Goal: Information Seeking & Learning: Learn about a topic

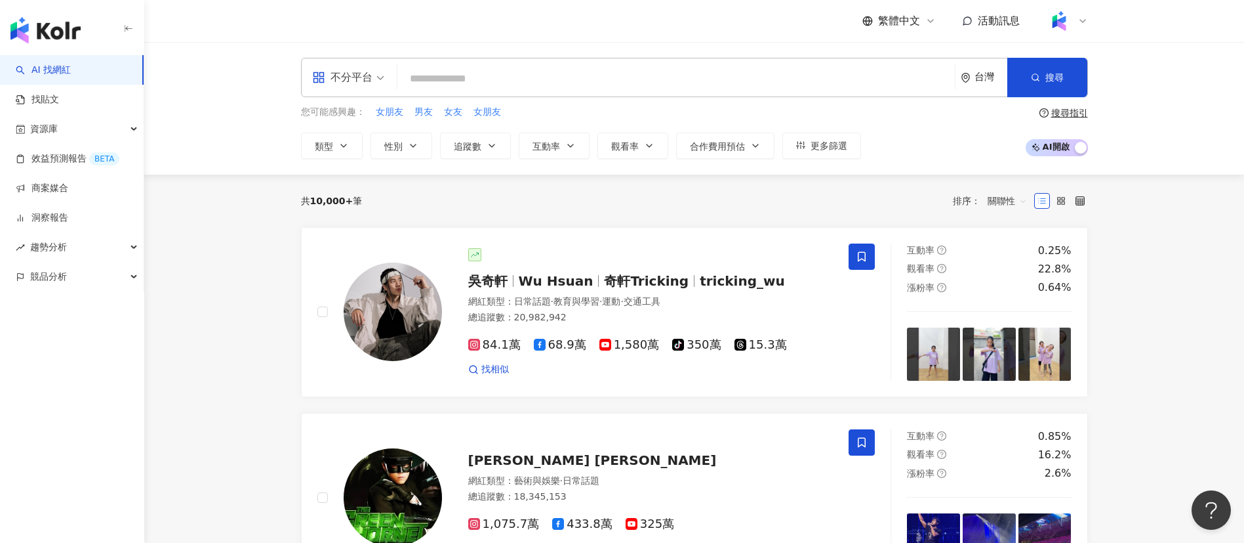
click at [882, 154] on div "您可能感興趣： 女朋友 男友 女友 女朋友 類型 性別 追蹤數 互動率 觀看率 合作費用預估 更多篩選 搜尋指引 AI 開啟 AI 關閉" at bounding box center [694, 132] width 787 height 54
click at [483, 72] on input "search" at bounding box center [676, 78] width 547 height 25
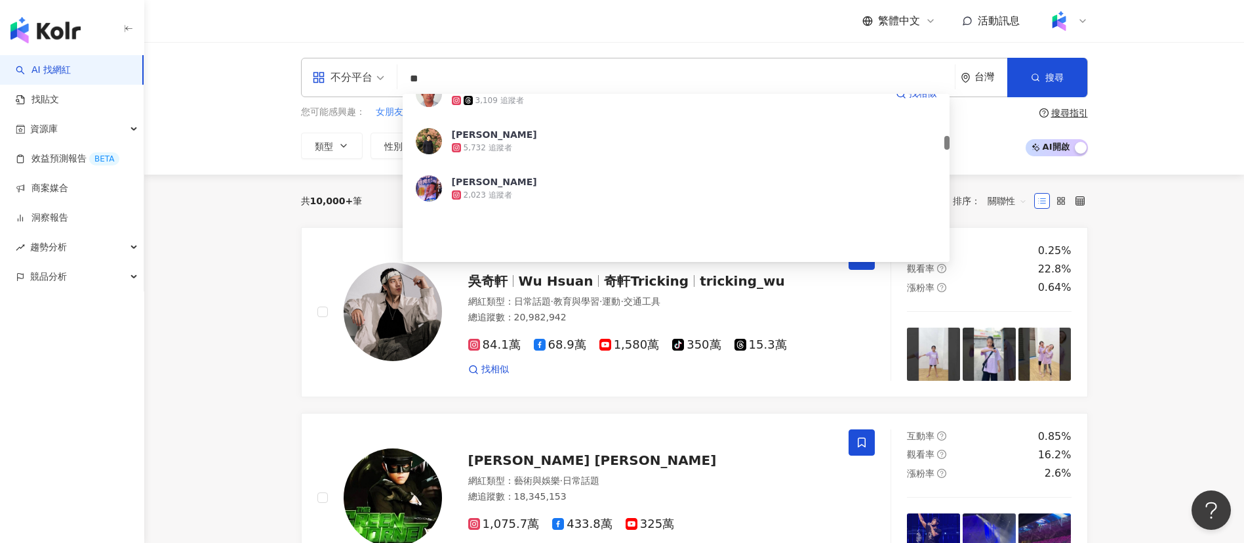
scroll to position [197, 0]
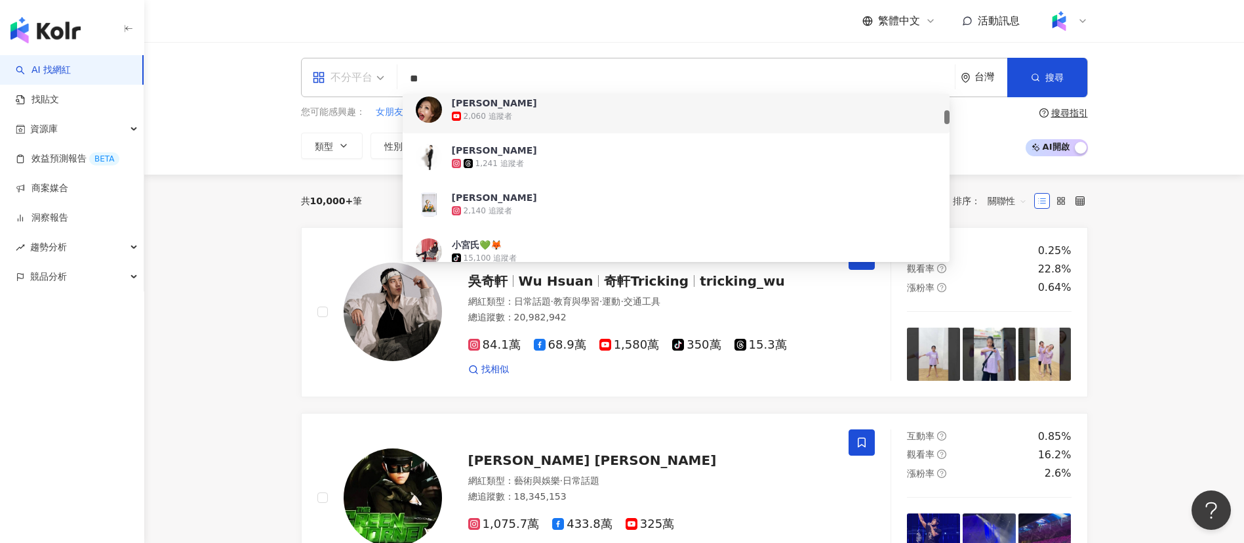
click at [340, 87] on div "不分平台" at bounding box center [342, 77] width 60 height 21
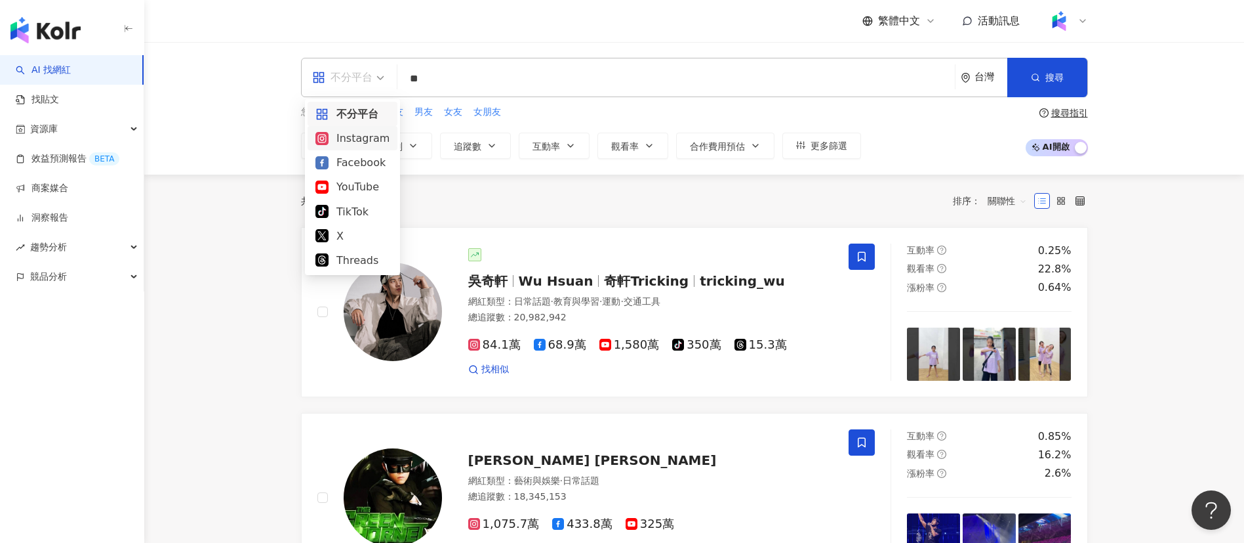
click at [373, 138] on div "Instagram" at bounding box center [353, 138] width 74 height 16
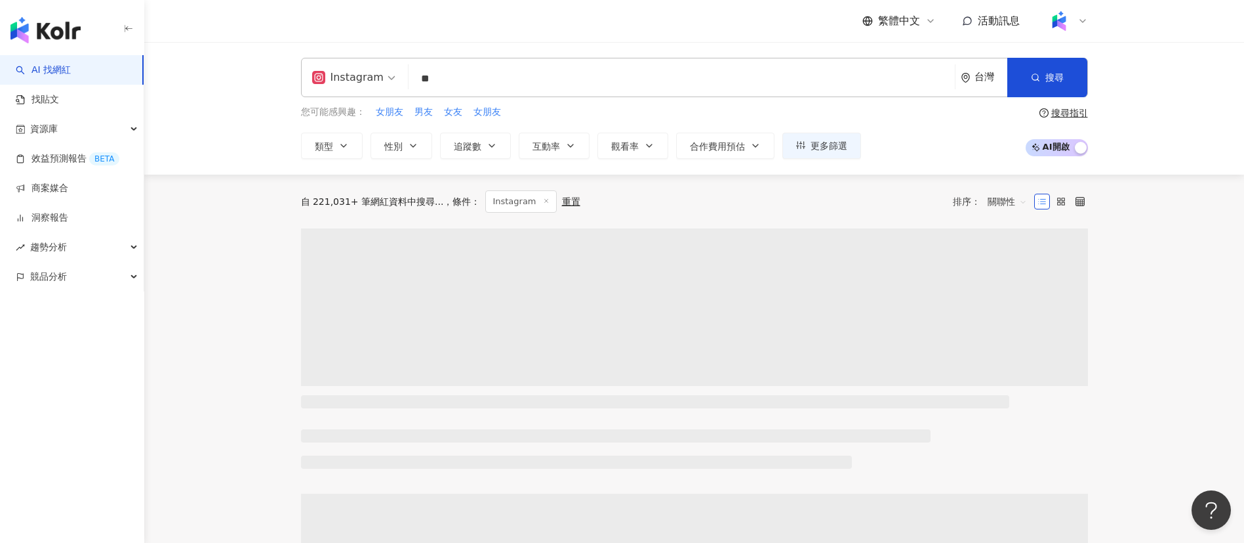
click at [447, 77] on input "**" at bounding box center [682, 78] width 536 height 25
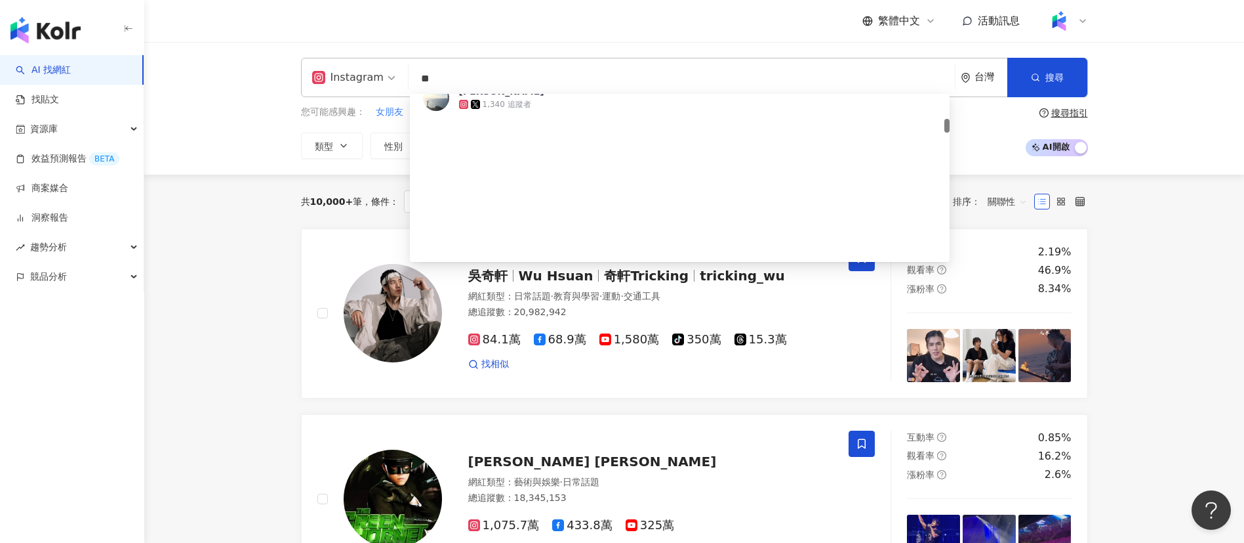
scroll to position [98, 0]
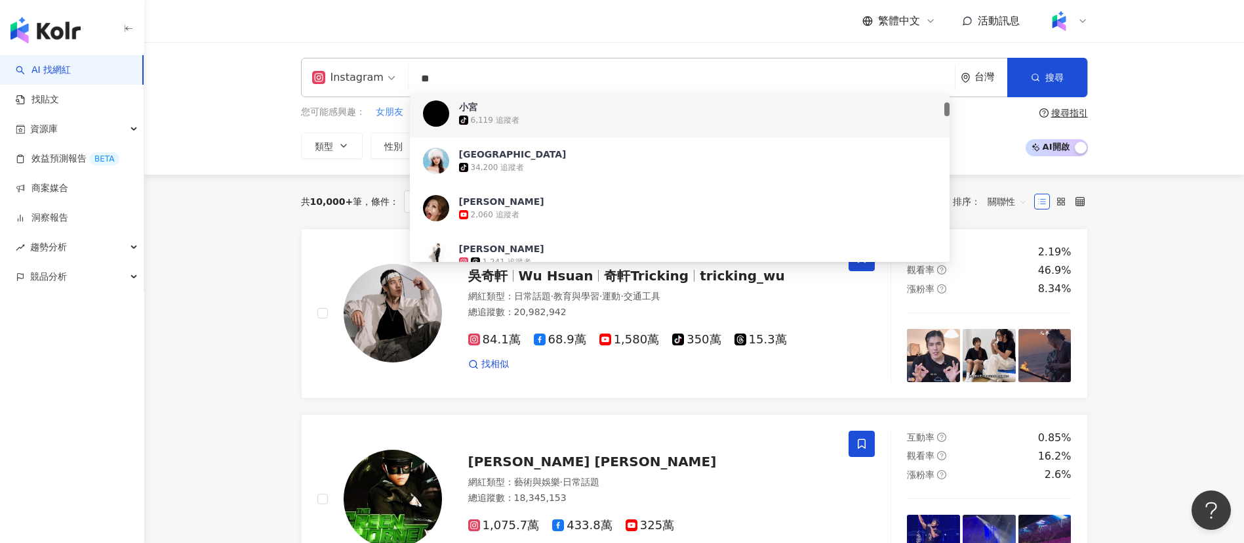
click at [432, 80] on input "**" at bounding box center [682, 78] width 536 height 25
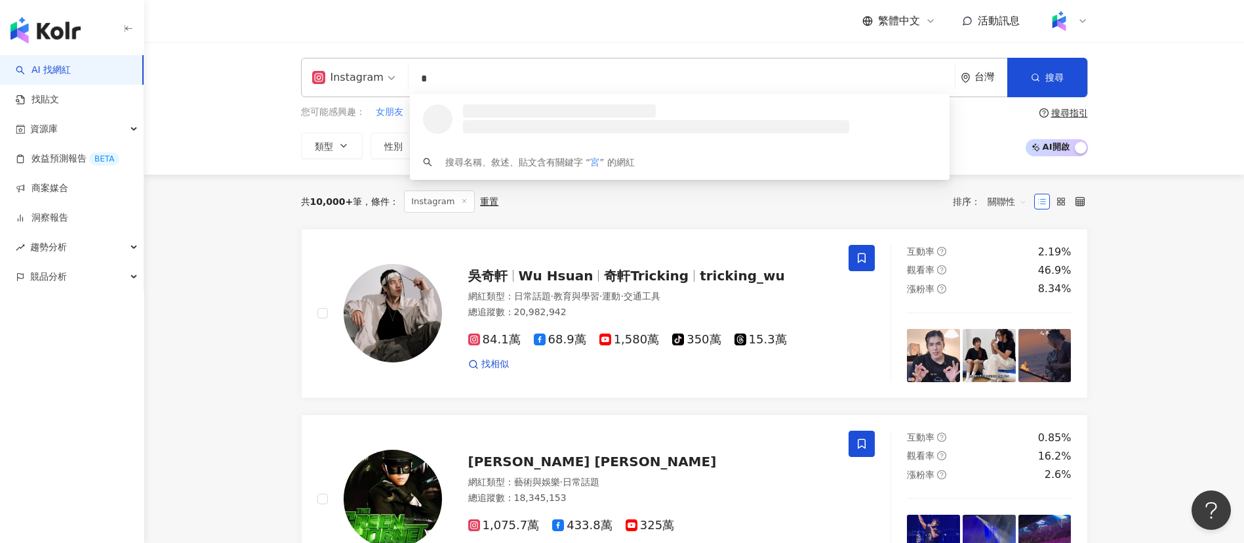
scroll to position [0, 0]
click at [478, 76] on input "*" at bounding box center [682, 78] width 536 height 25
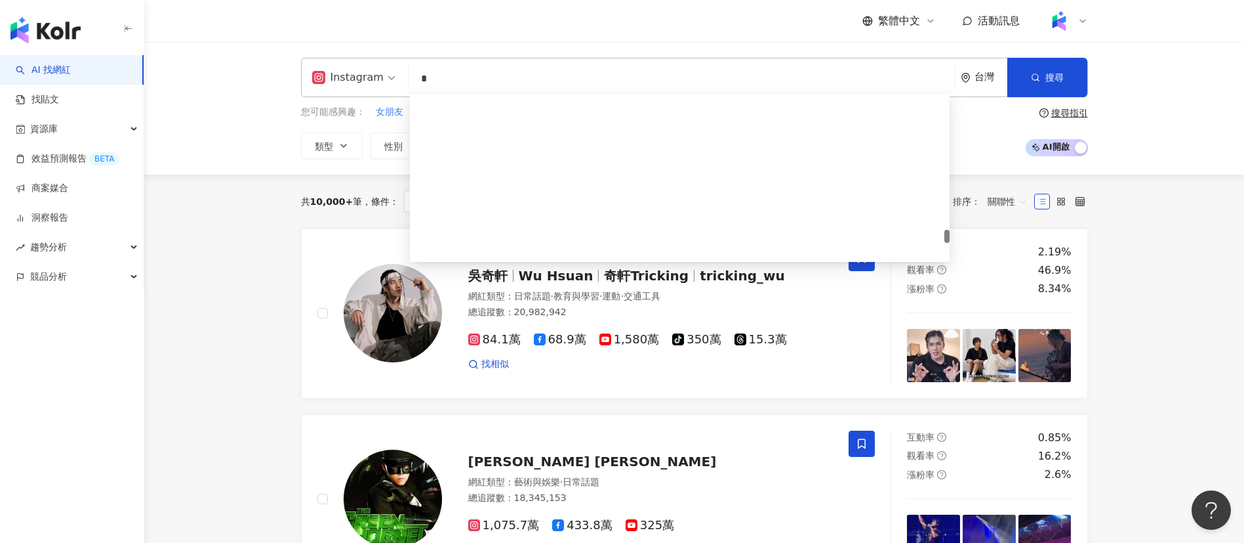
scroll to position [2165, 0]
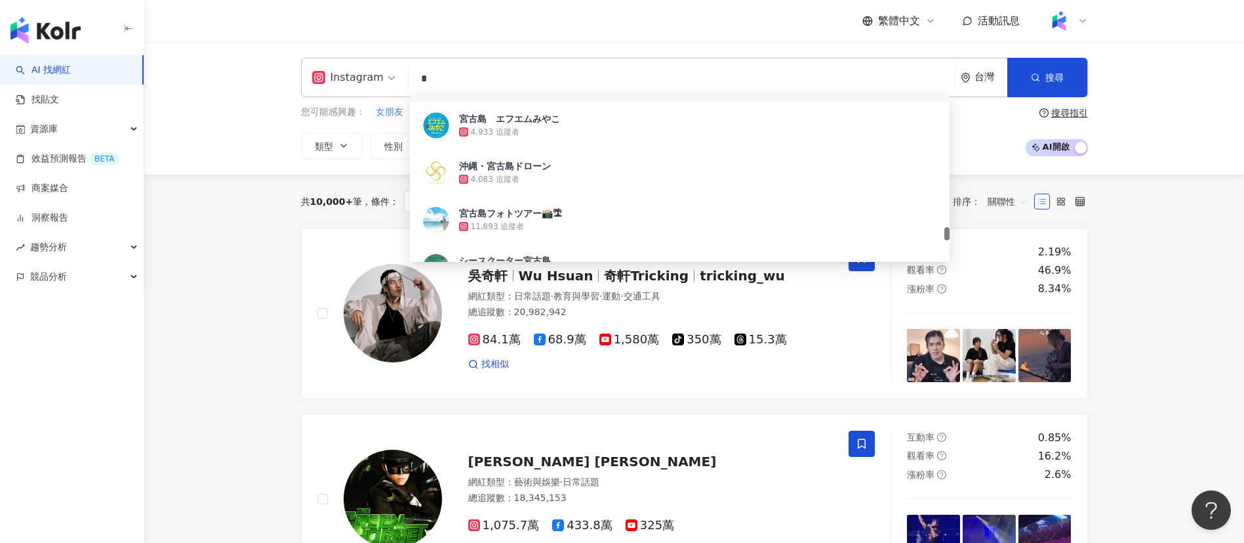
drag, startPoint x: 484, startPoint y: 77, endPoint x: 410, endPoint y: 79, distance: 74.2
click at [414, 79] on input "*" at bounding box center [682, 78] width 536 height 25
paste input "**********"
type input "**********"
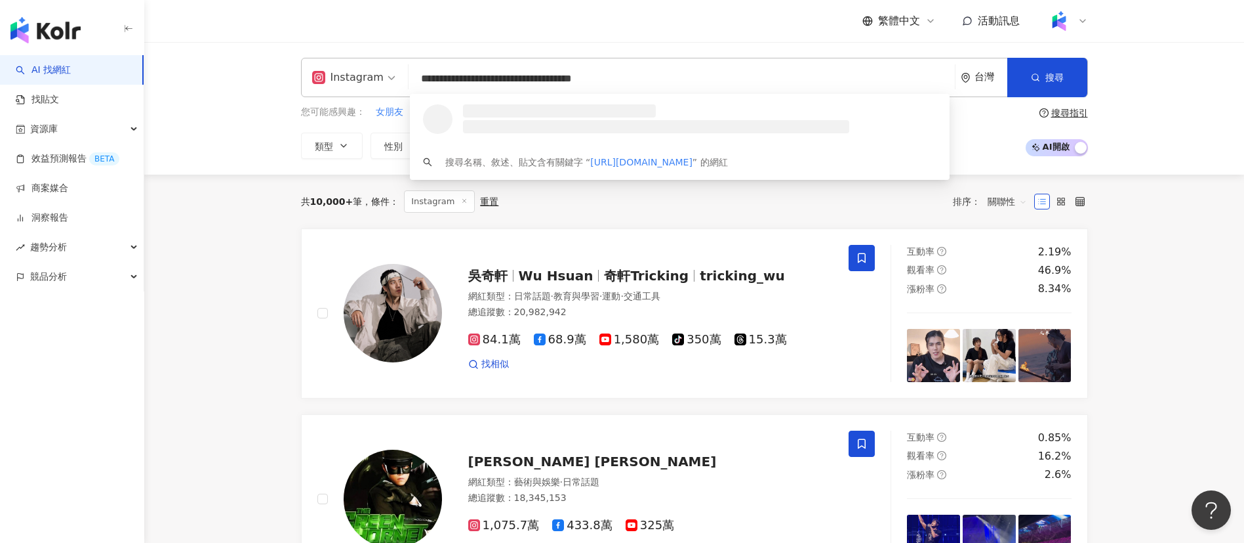
scroll to position [0, 0]
click at [634, 112] on span "宮（小宮）" at bounding box center [676, 110] width 434 height 13
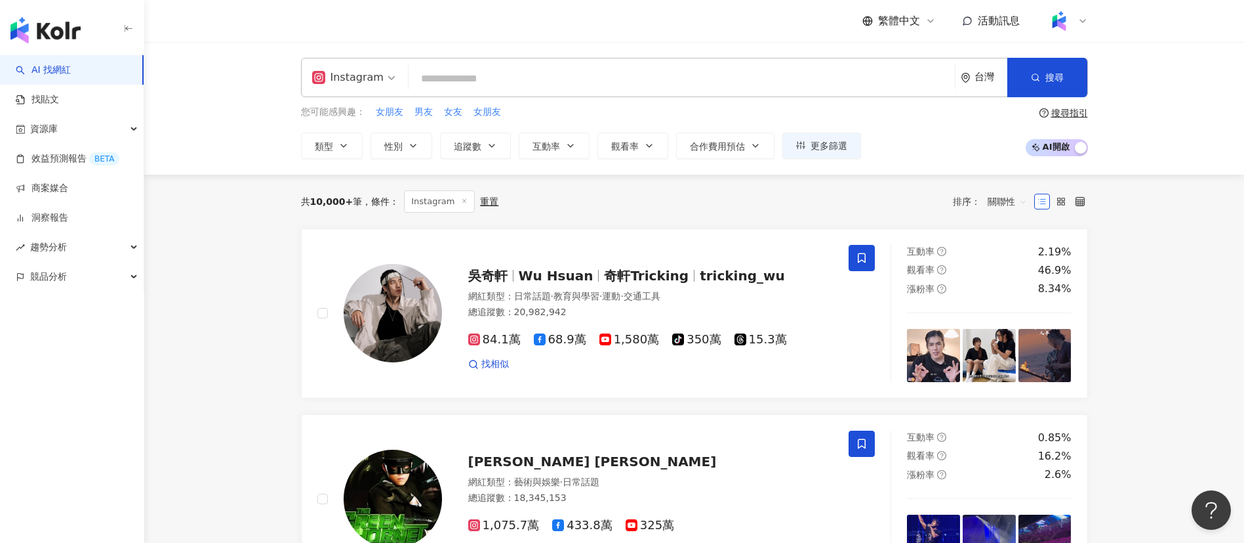
click at [542, 72] on input "search" at bounding box center [682, 78] width 536 height 25
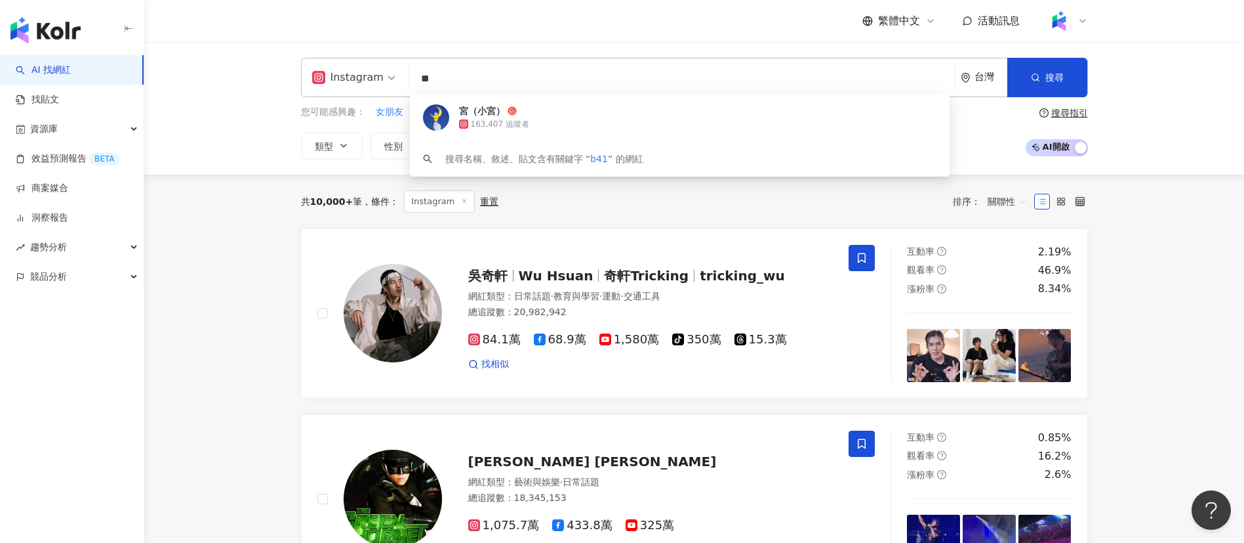
type input "*"
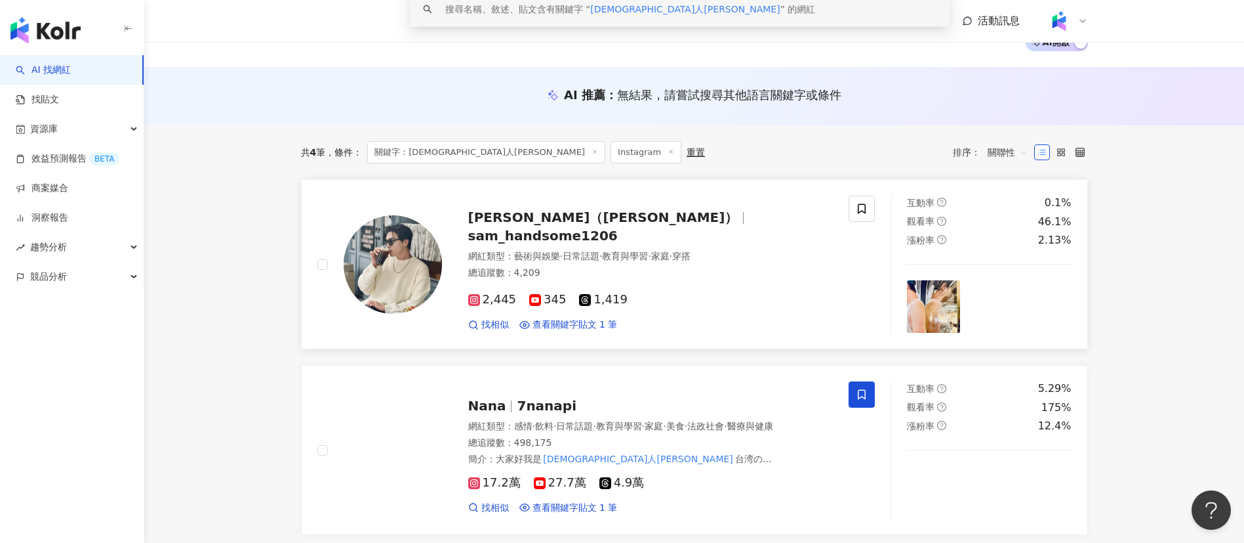
scroll to position [197, 0]
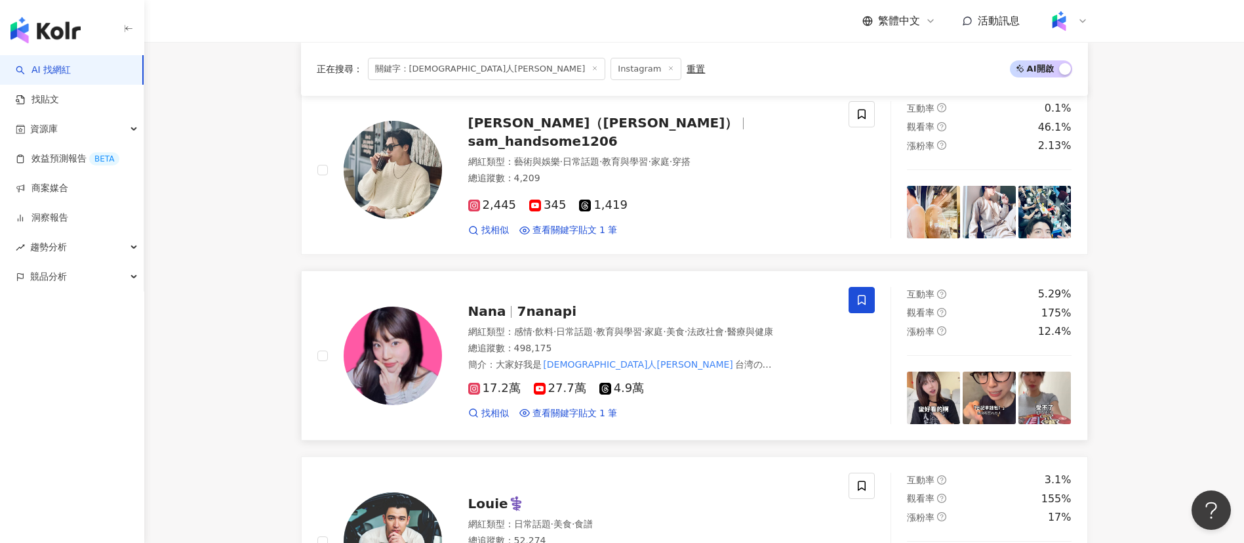
click at [708, 390] on div "17.2萬 27.7萬 4.9萬" at bounding box center [650, 388] width 365 height 14
click at [666, 326] on span "·" at bounding box center [664, 331] width 3 height 10
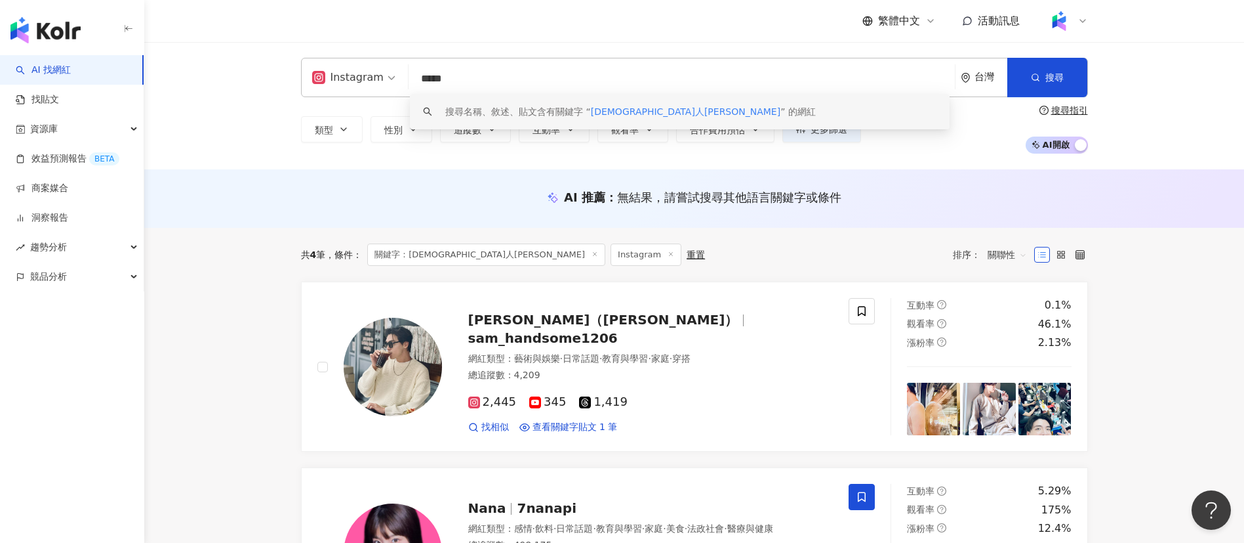
scroll to position [1, 0]
drag, startPoint x: 495, startPoint y: 88, endPoint x: 306, endPoint y: 105, distance: 189.7
click at [306, 105] on div "Instagram ***** 台灣 搜尋 keyword 搜尋名稱、敘述、貼文含有關鍵字 “ 日本人娜娜 ” 的網紅 類型 性別 追蹤數 互動率 觀看率 合…" at bounding box center [695, 106] width 840 height 96
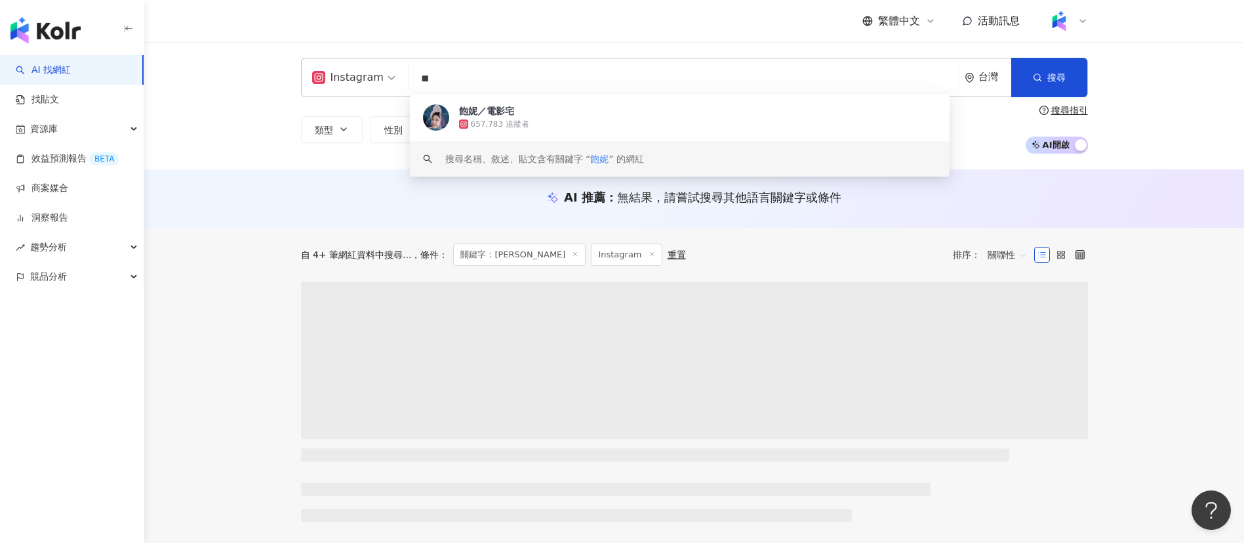
type input "**"
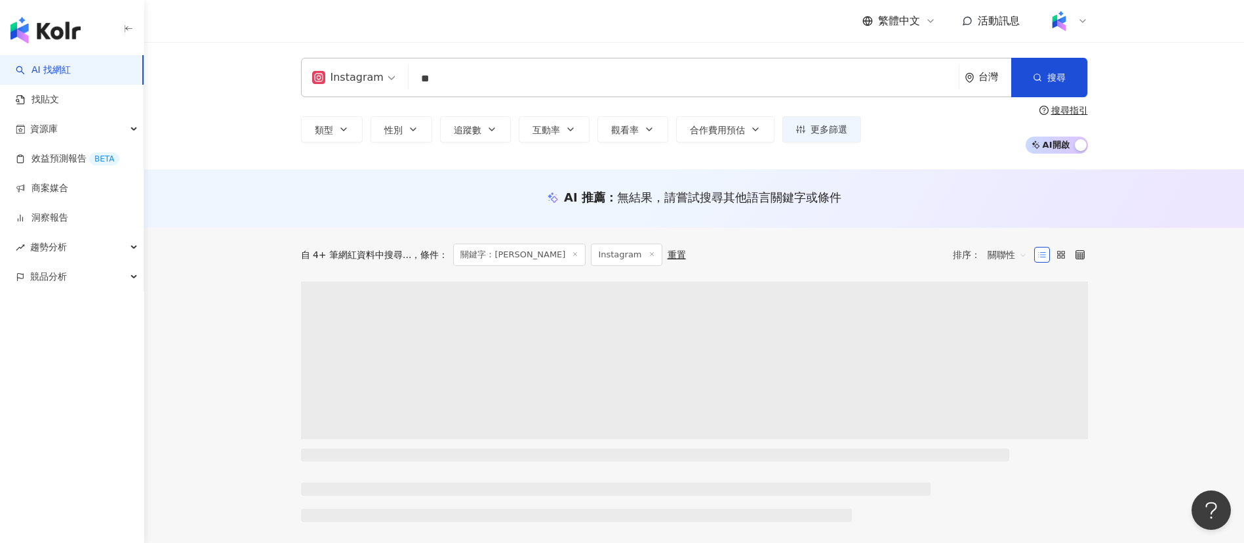
click at [290, 194] on div "AI 推薦 ： 無結果，請嘗試搜尋其他語言關鍵字或條件" at bounding box center [695, 201] width 840 height 24
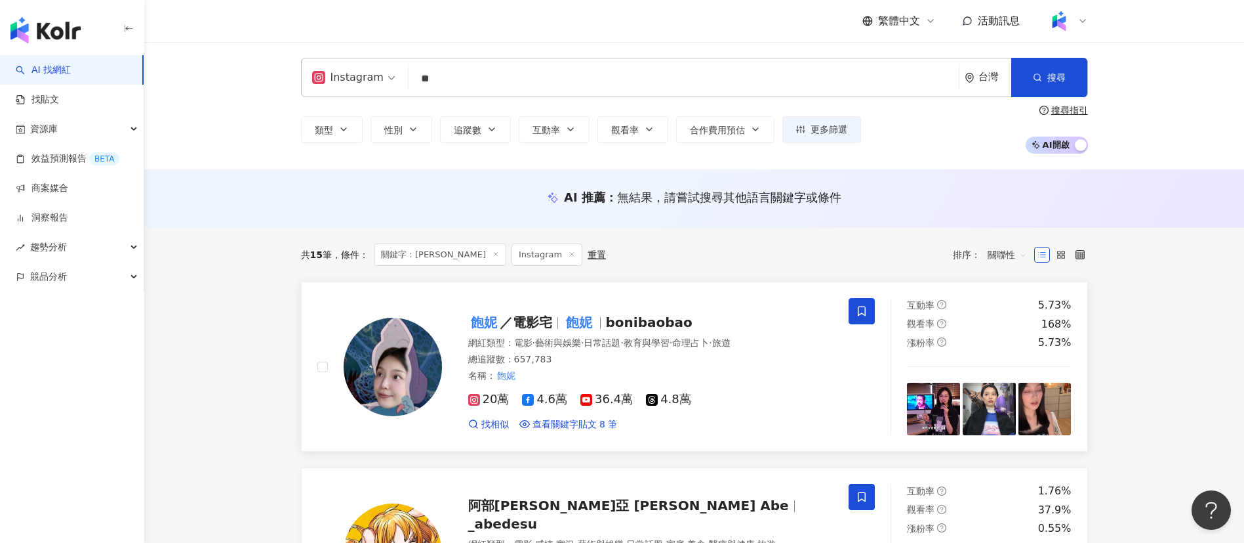
click at [670, 348] on span "教育與學習" at bounding box center [647, 342] width 46 height 10
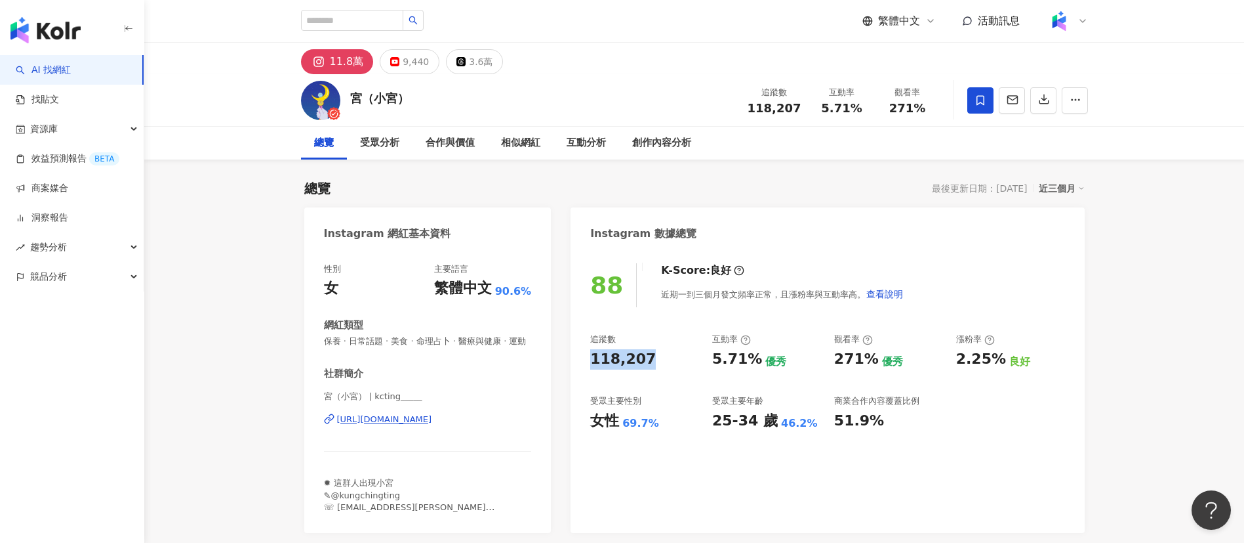
drag, startPoint x: 580, startPoint y: 357, endPoint x: 642, endPoint y: 358, distance: 62.3
click at [642, 358] on div "88 K-Score : 良好 近期一到三個月發文頻率正常，且漲粉率與互動率高。 查看說明 追蹤數 118,207 互動率 5.71% 優秀 觀看率 271%…" at bounding box center [828, 391] width 514 height 283
copy div "118,207"
drag, startPoint x: 714, startPoint y: 359, endPoint x: 751, endPoint y: 361, distance: 37.4
click at [751, 361] on div "5.71%" at bounding box center [737, 359] width 50 height 20
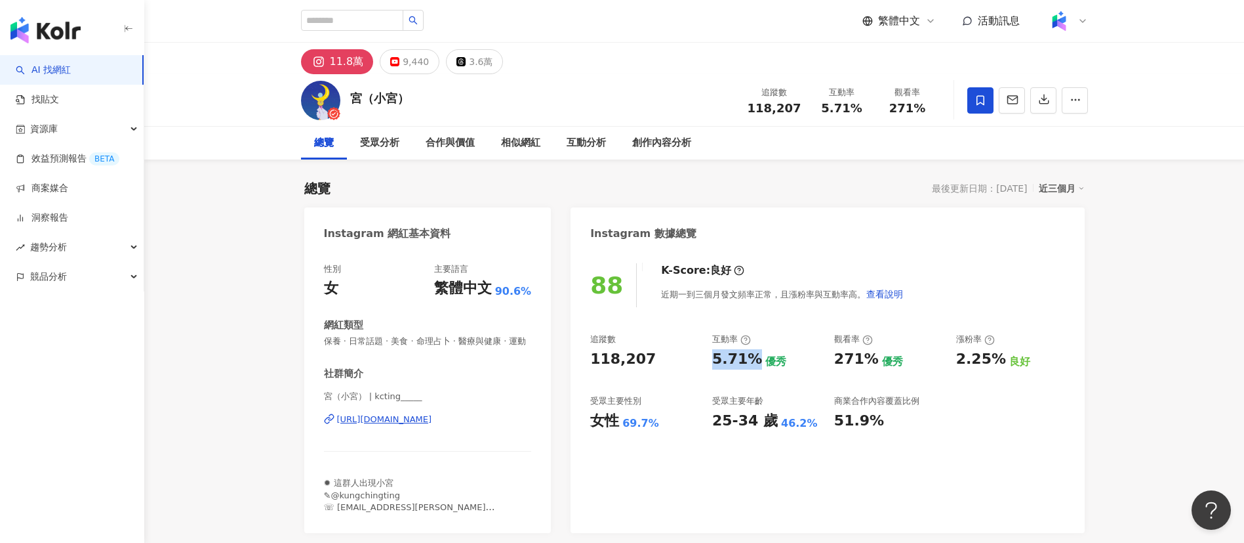
copy div "5.71%"
drag, startPoint x: 830, startPoint y: 358, endPoint x: 874, endPoint y: 364, distance: 44.3
click at [874, 364] on div "追蹤數 118,207 互動率 5.71% 優秀 觀看率 271% 優秀 漲粉率 2.25% 良好 受眾主要性別 女性 69.7% 受眾主要年齡 25-34 …" at bounding box center [827, 381] width 474 height 97
copy div "271%"
drag, startPoint x: 953, startPoint y: 366, endPoint x: 998, endPoint y: 365, distance: 45.9
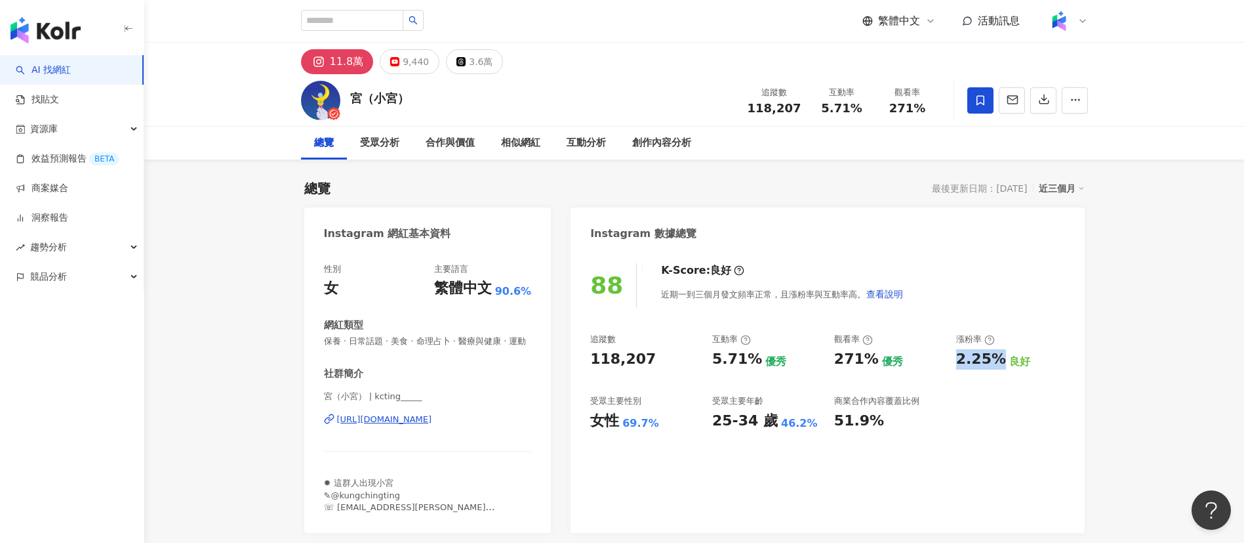
click at [998, 365] on div "追蹤數 118,207 互動率 5.71% 優秀 觀看率 271% 優秀 漲粉率 2.25% 良好 受眾主要性別 女性 69.7% 受眾主要年齡 25-34 …" at bounding box center [827, 381] width 474 height 97
copy div "2.25%"
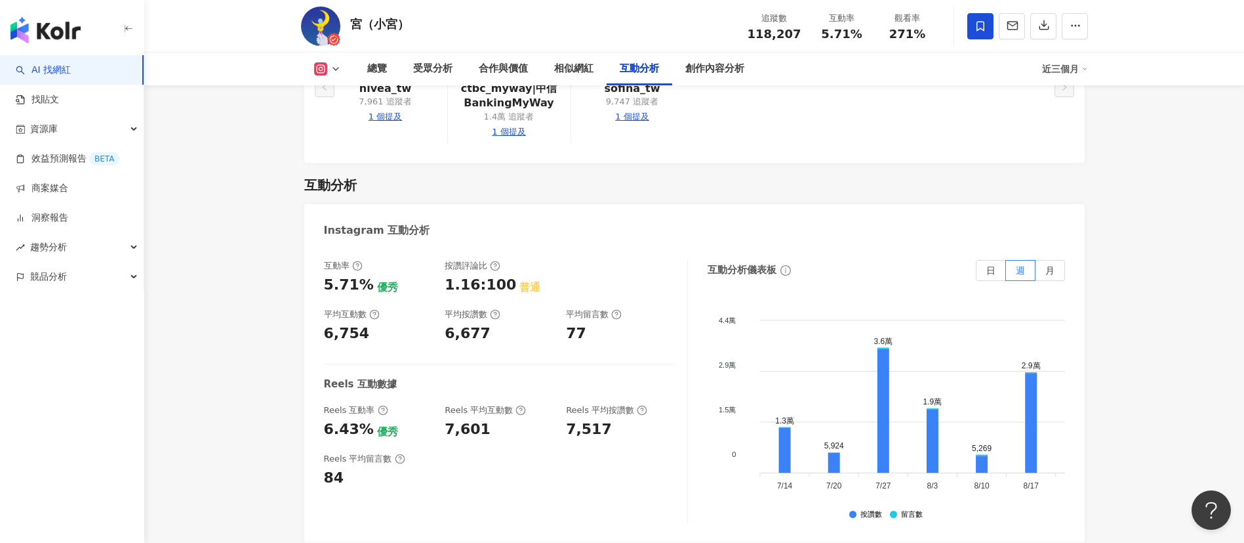
scroll to position [2854, 0]
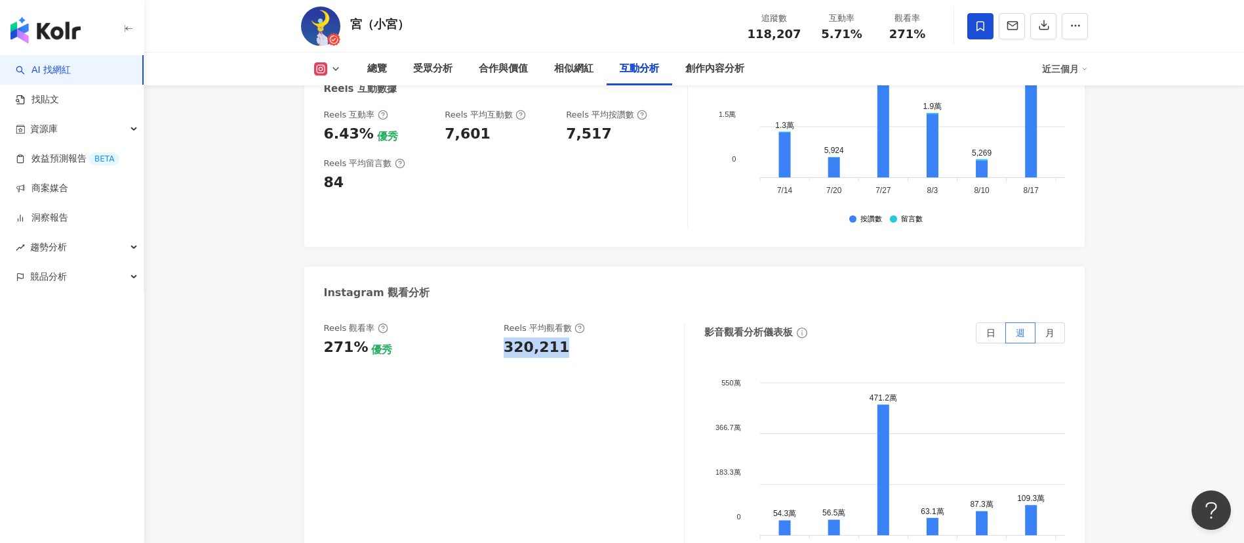
drag, startPoint x: 499, startPoint y: 301, endPoint x: 587, endPoint y: 302, distance: 88.6
click at [587, 322] on div "Reels 觀看率 271% 優秀 Reels 平均觀看數 320,211" at bounding box center [497, 339] width 347 height 35
copy div "320,211"
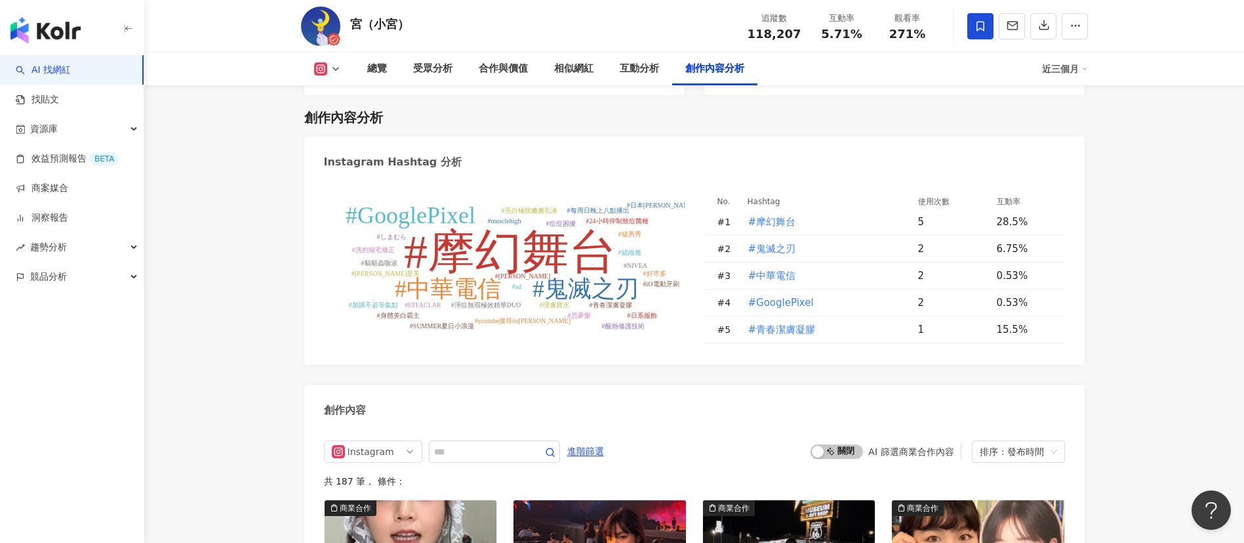
scroll to position [3838, 0]
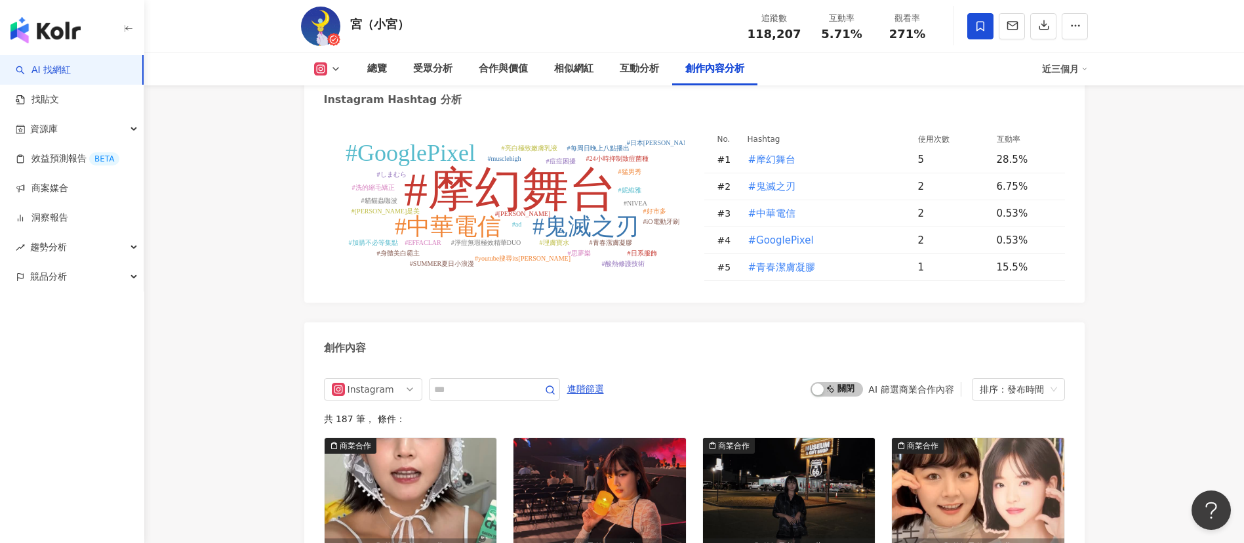
drag, startPoint x: 836, startPoint y: 357, endPoint x: 789, endPoint y: 355, distance: 47.9
click at [836, 382] on span "啟動 關閉" at bounding box center [837, 389] width 52 height 14
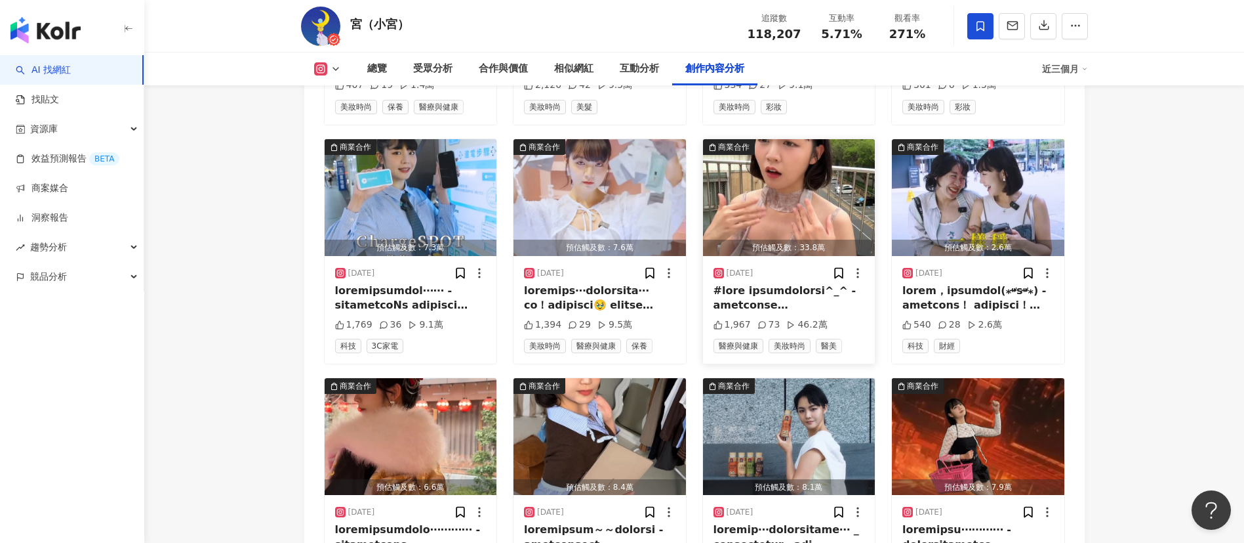
scroll to position [4332, 0]
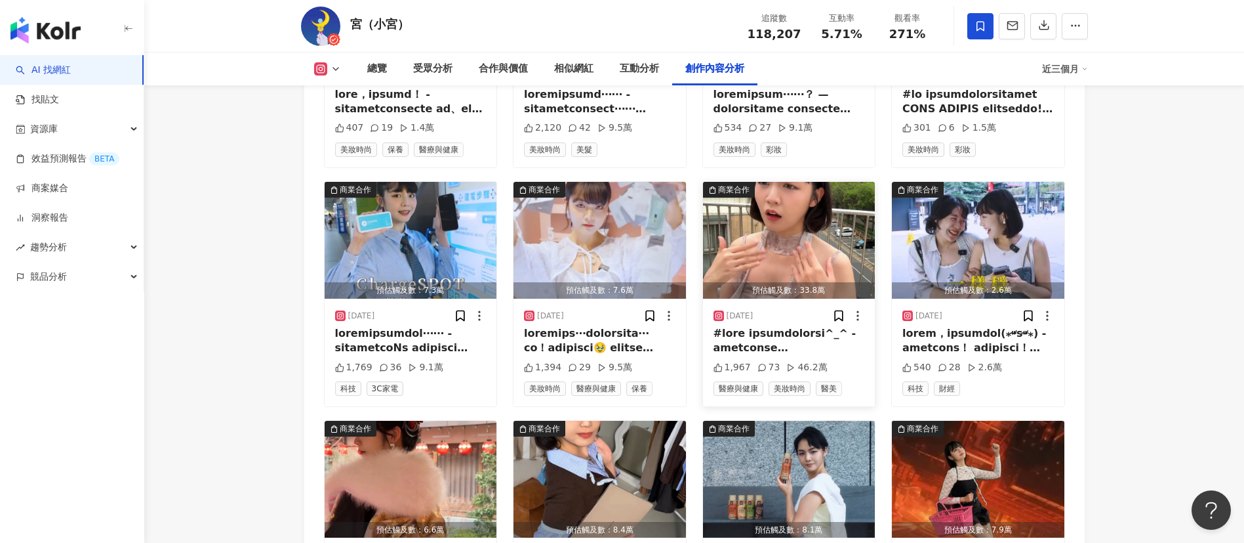
click at [770, 207] on img "button" at bounding box center [789, 240] width 173 height 117
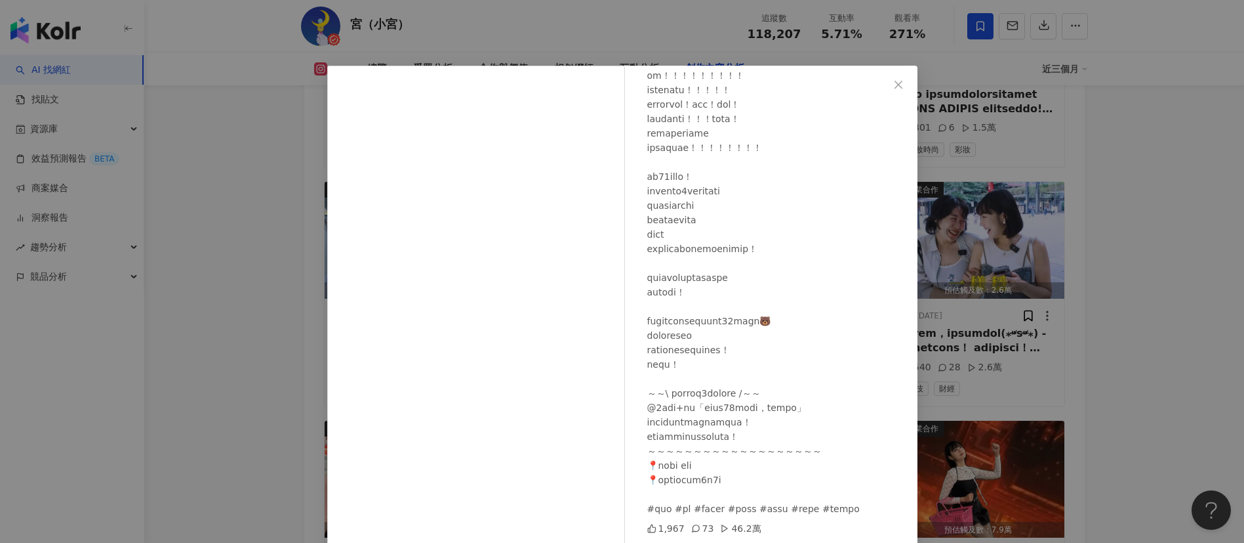
scroll to position [46, 0]
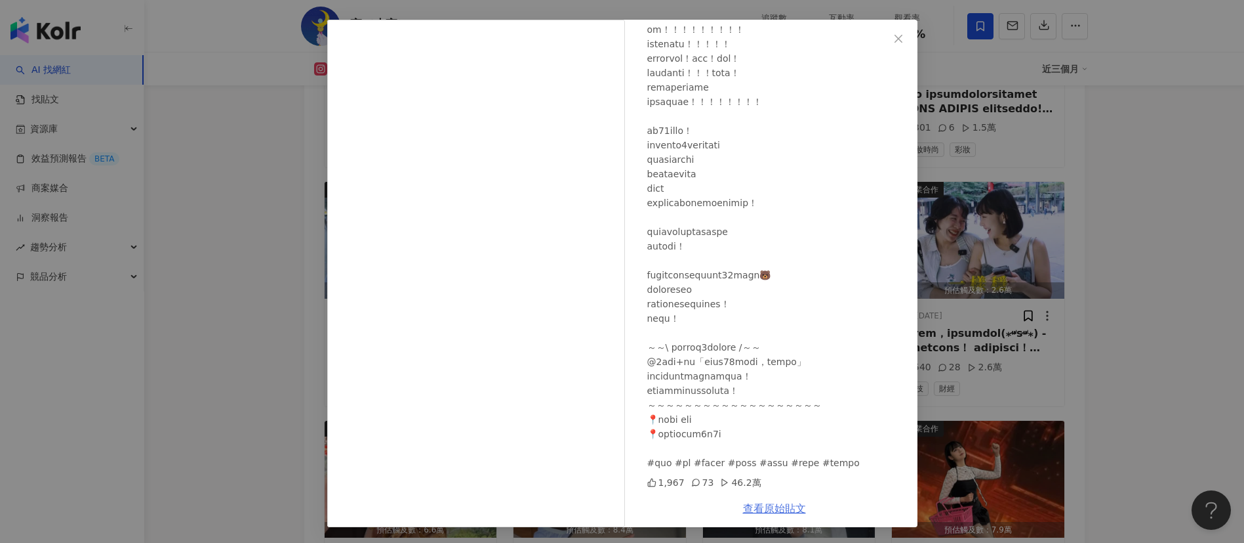
click at [763, 505] on link "查看原始貼文" at bounding box center [774, 508] width 63 height 12
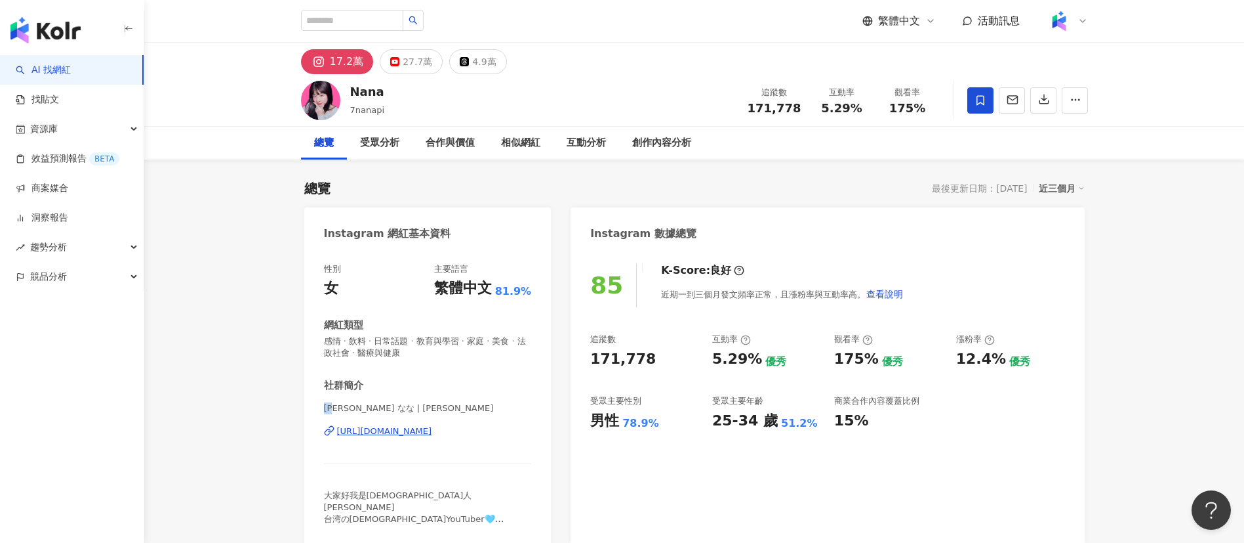
drag, startPoint x: 325, startPoint y: 409, endPoint x: 339, endPoint y: 409, distance: 13.1
click at [339, 409] on span "[PERSON_NAME] なな | [PERSON_NAME]" at bounding box center [428, 408] width 208 height 12
copy span "娜娜"
drag, startPoint x: 588, startPoint y: 368, endPoint x: 674, endPoint y: 358, distance: 86.5
click at [674, 358] on div "85 K-Score : 良好 近期一到三個月發文頻率正常，且漲粉率與互動率高。 查看說明 追蹤數 171,778 互動率 5.29% 優秀 觀看率 175%…" at bounding box center [828, 397] width 514 height 295
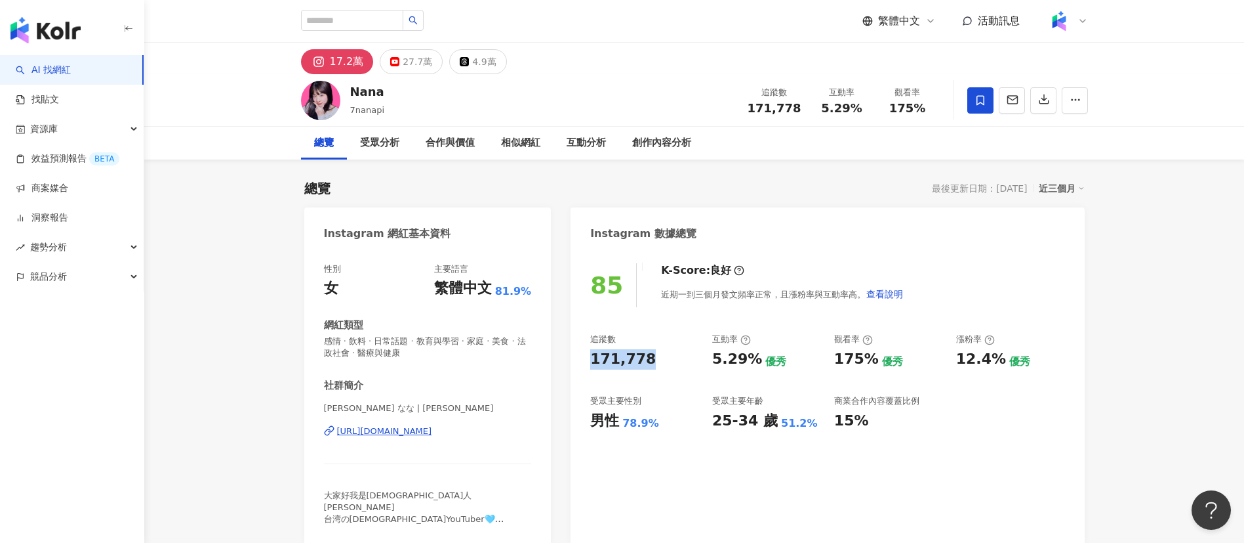
copy div "171,778"
drag, startPoint x: 715, startPoint y: 363, endPoint x: 754, endPoint y: 363, distance: 39.4
click at [754, 363] on div "5.29%" at bounding box center [737, 359] width 50 height 20
copy div "5.29%"
click at [840, 359] on div "175%" at bounding box center [856, 359] width 45 height 20
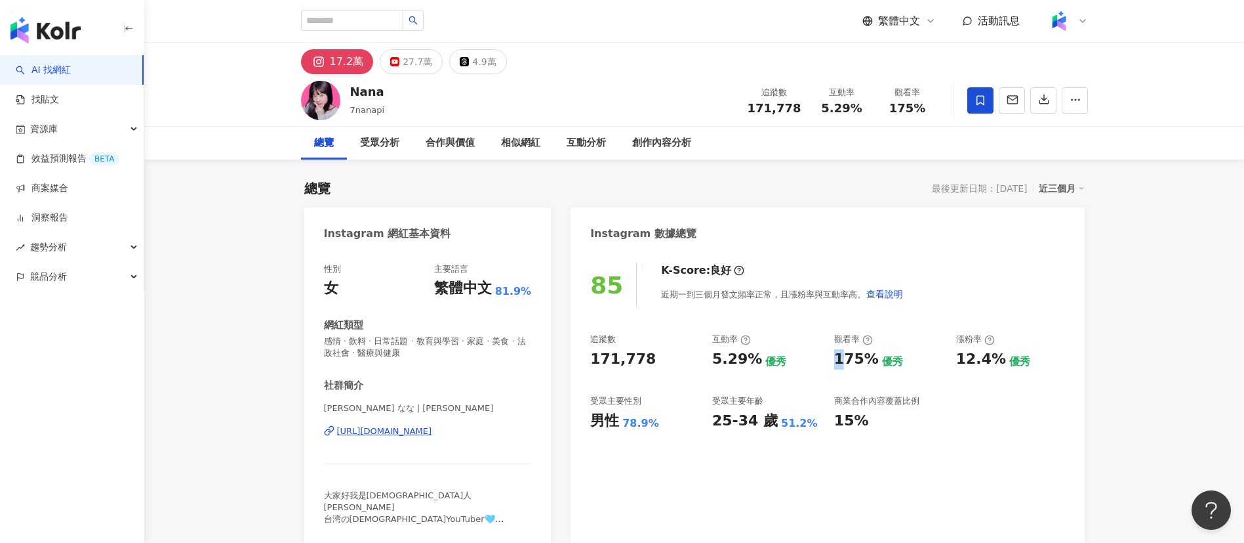
click at [838, 361] on div "175%" at bounding box center [856, 359] width 45 height 20
drag, startPoint x: 834, startPoint y: 359, endPoint x: 869, endPoint y: 364, distance: 35.7
click at [869, 364] on div "175%" at bounding box center [856, 359] width 45 height 20
copy div "175%"
drag, startPoint x: 951, startPoint y: 354, endPoint x: 985, endPoint y: 359, distance: 34.5
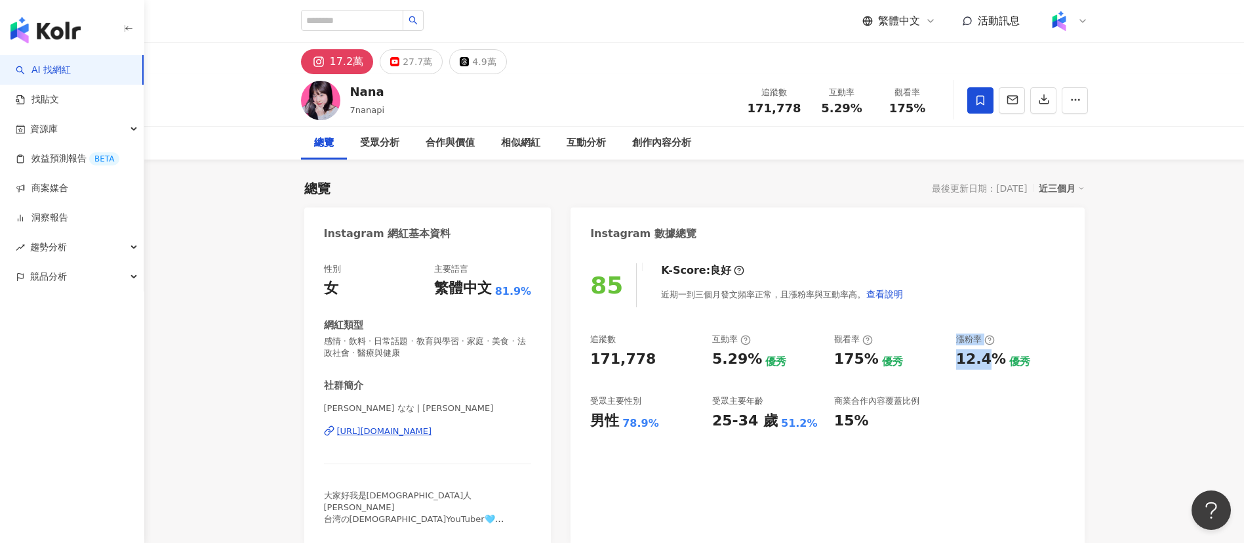
click at [985, 359] on div "追蹤數 171,778 互動率 5.29% 優秀 觀看率 175% 優秀 漲粉率 12.4% 優秀 受眾主要性別 男性 78.9% 受眾主要年齡 25-34 …" at bounding box center [827, 381] width 474 height 97
click at [949, 372] on div "追蹤數 171,778 互動率 5.29% 優秀 觀看率 175% 優秀 漲粉率 12.4% 優秀 受眾主要性別 男性 78.9% 受眾主要年齡 25-34 …" at bounding box center [827, 381] width 474 height 97
drag, startPoint x: 952, startPoint y: 360, endPoint x: 996, endPoint y: 365, distance: 44.9
click at [996, 365] on div "追蹤數 171,778 互動率 5.29% 優秀 觀看率 175% 優秀 漲粉率 12.4% 優秀 受眾主要性別 男性 78.9% 受眾主要年齡 25-34 …" at bounding box center [827, 381] width 474 height 97
copy div "12.4%"
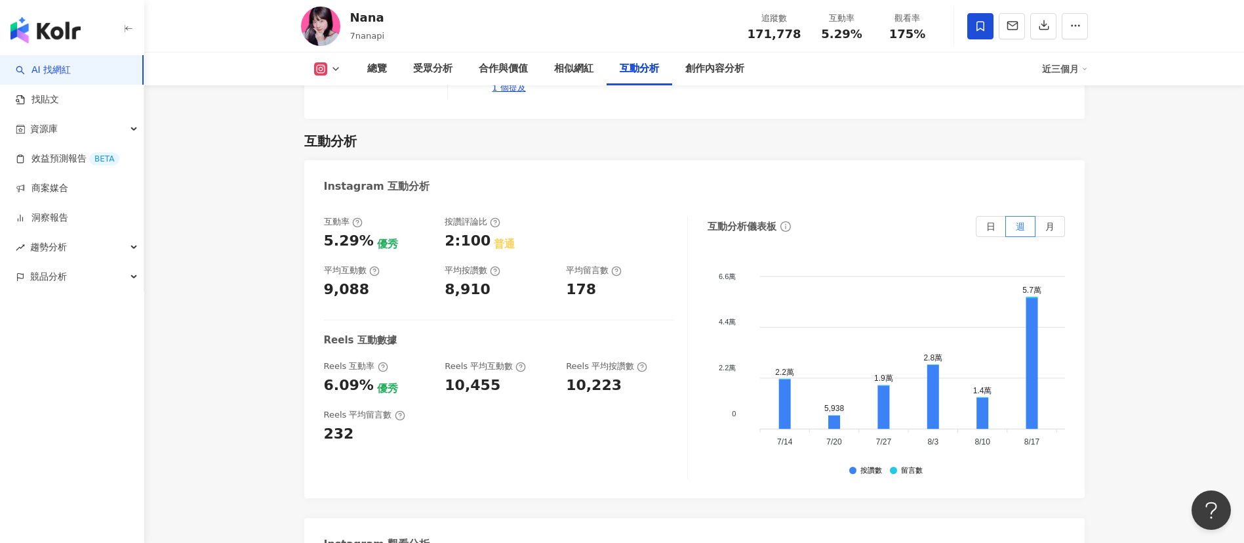
scroll to position [2952, 0]
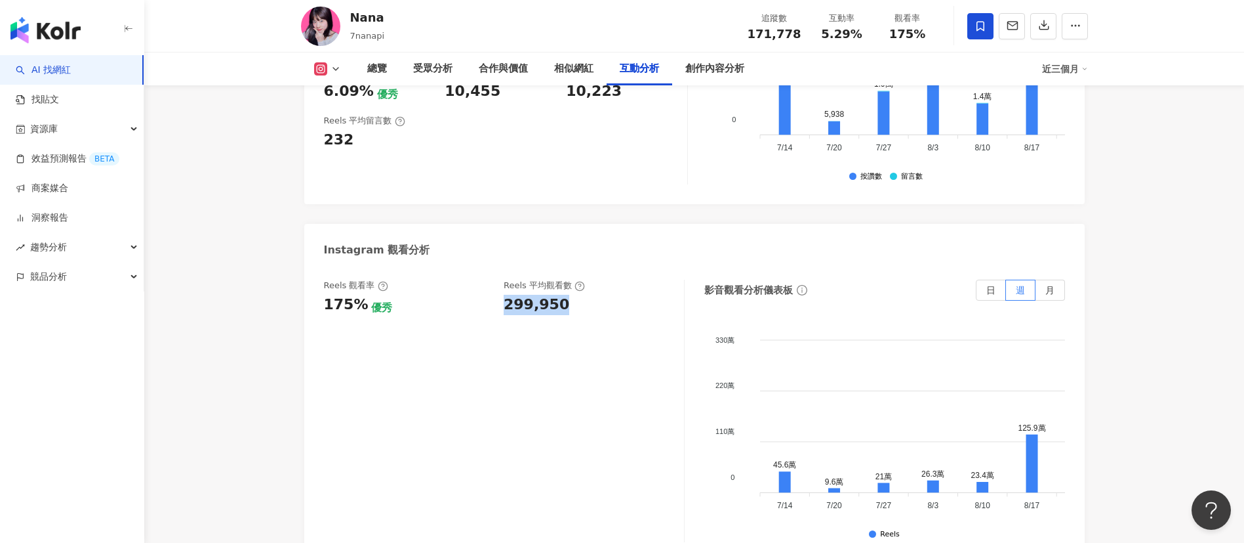
drag, startPoint x: 507, startPoint y: 251, endPoint x: 575, endPoint y: 262, distance: 68.4
click at [573, 295] on div "299,950" at bounding box center [587, 305] width 167 height 20
copy div "299,950"
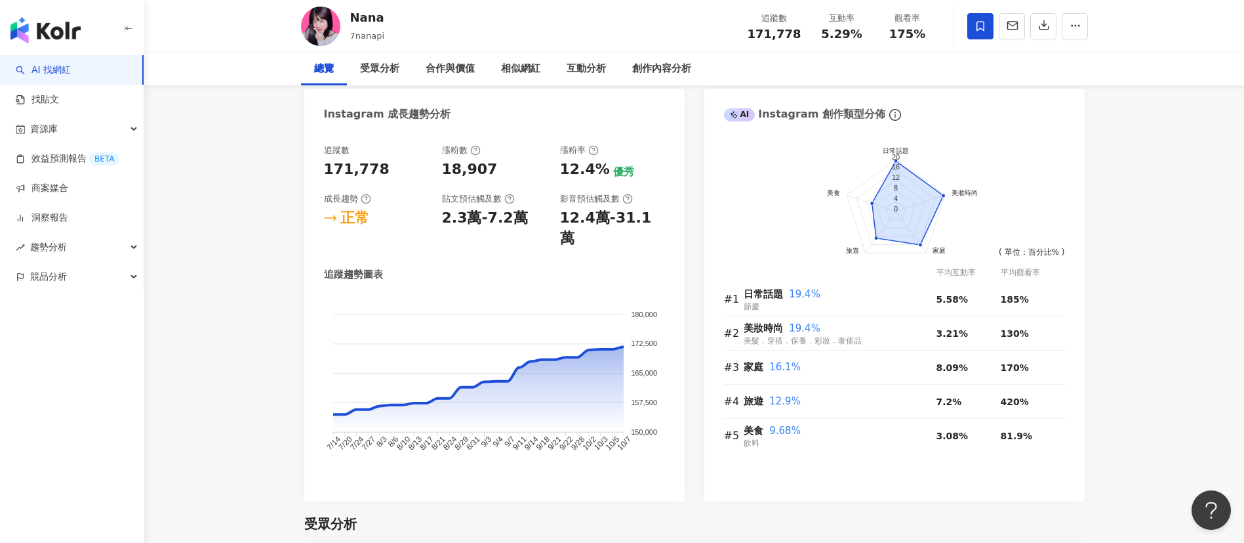
scroll to position [0, 0]
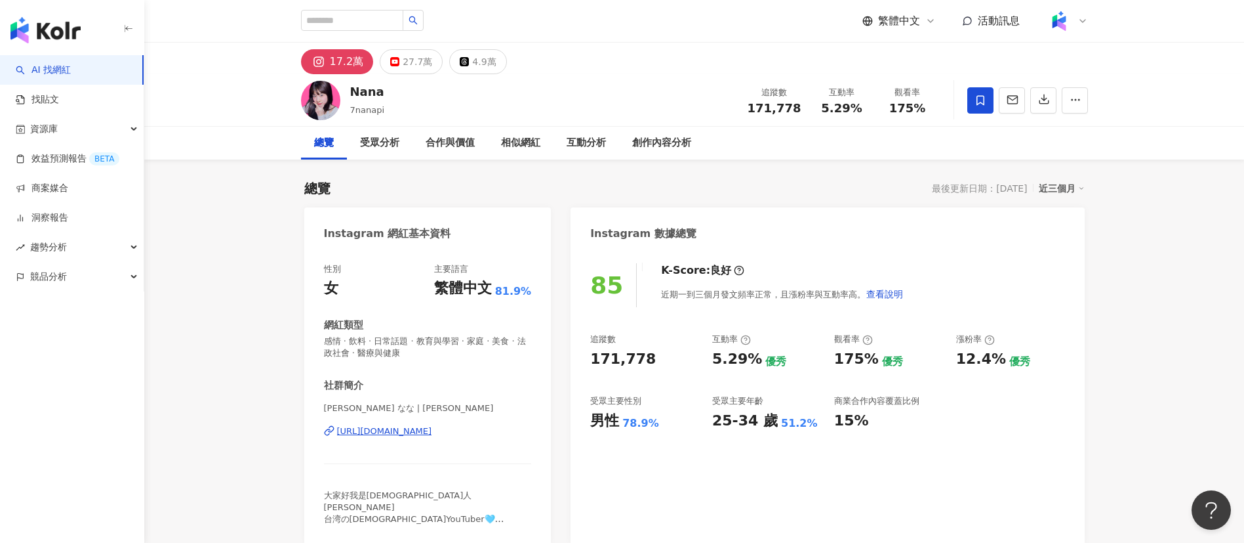
click at [432, 431] on div "https://www.instagram.com/nanameew/" at bounding box center [384, 431] width 95 height 12
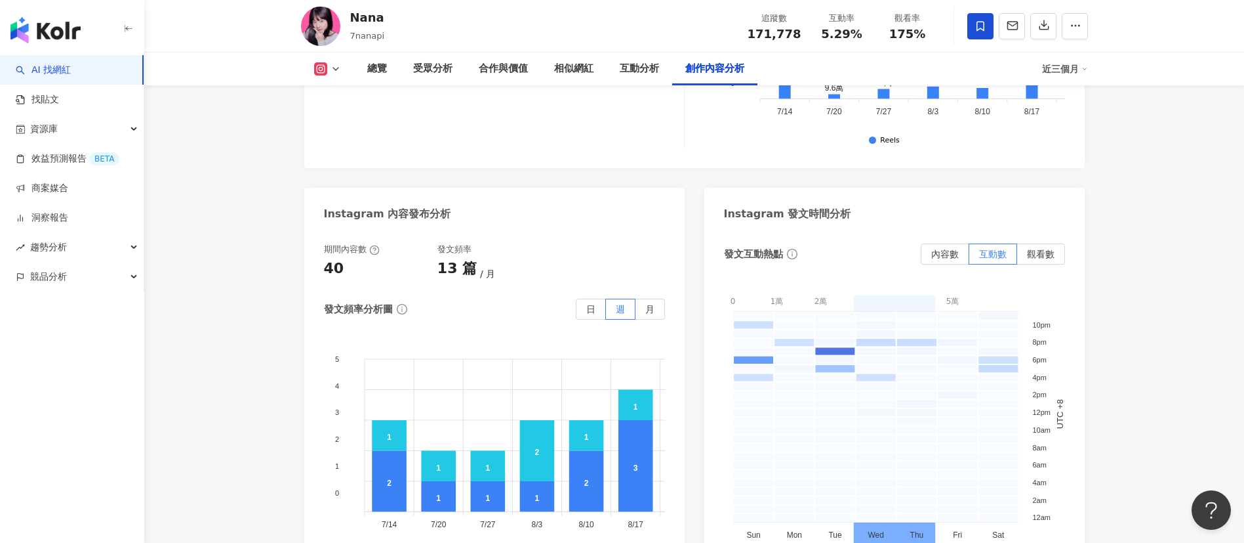
scroll to position [4034, 0]
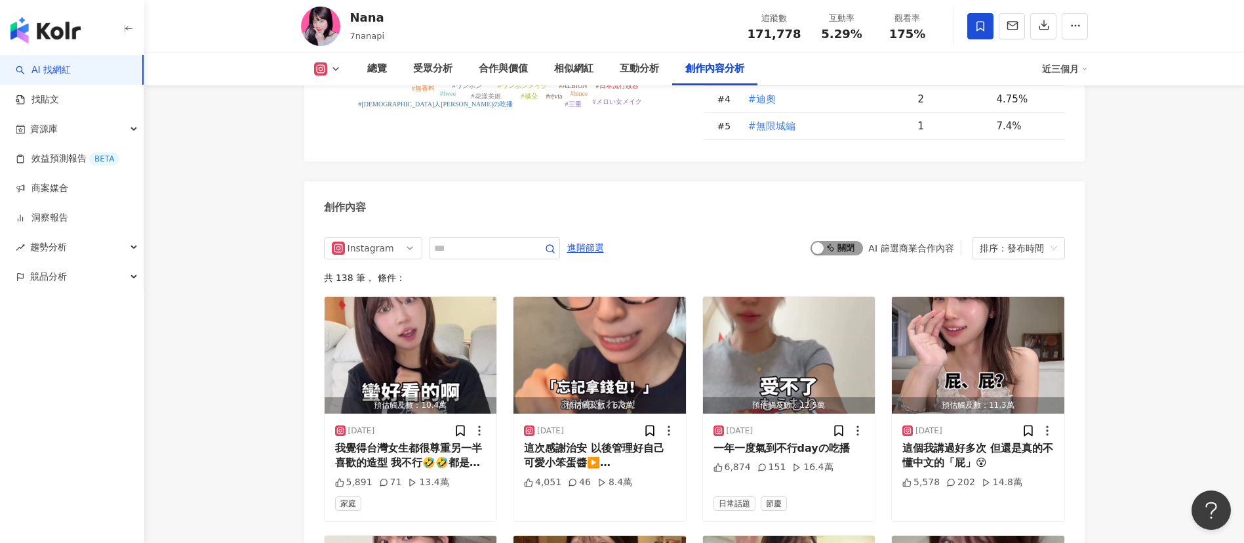
click at [859, 241] on span "啟動 關閉" at bounding box center [837, 248] width 52 height 14
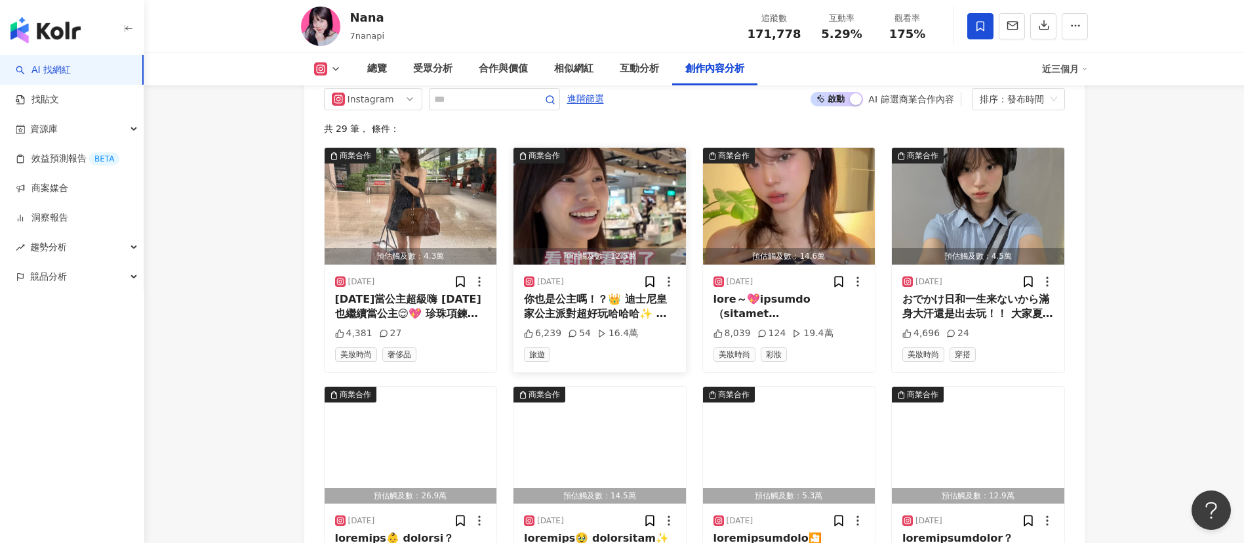
scroll to position [4292, 0]
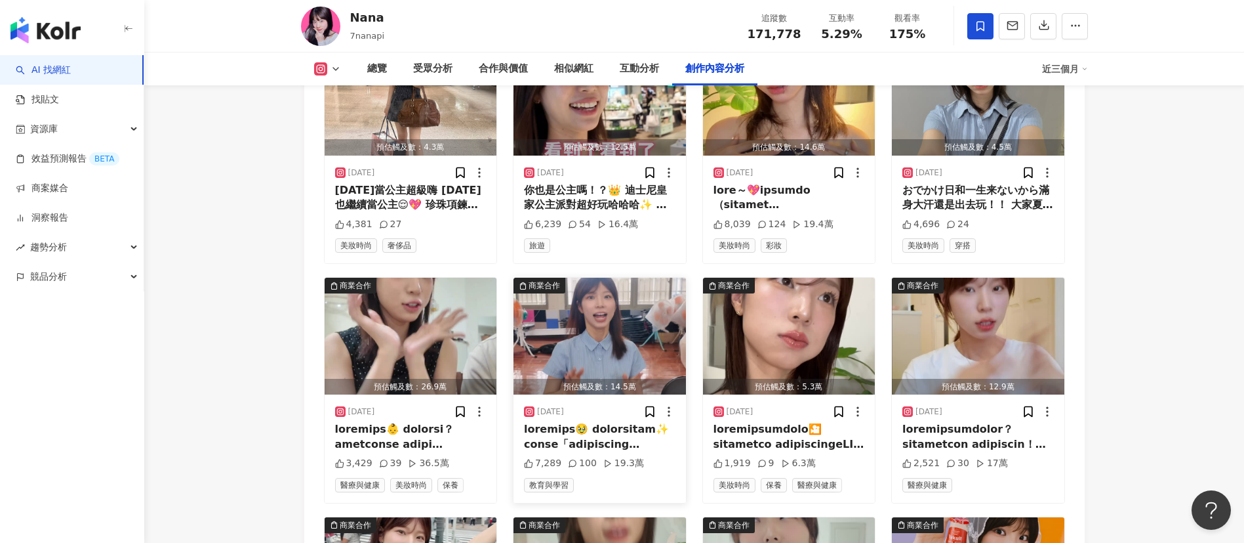
click at [628, 300] on img "button" at bounding box center [600, 335] width 173 height 117
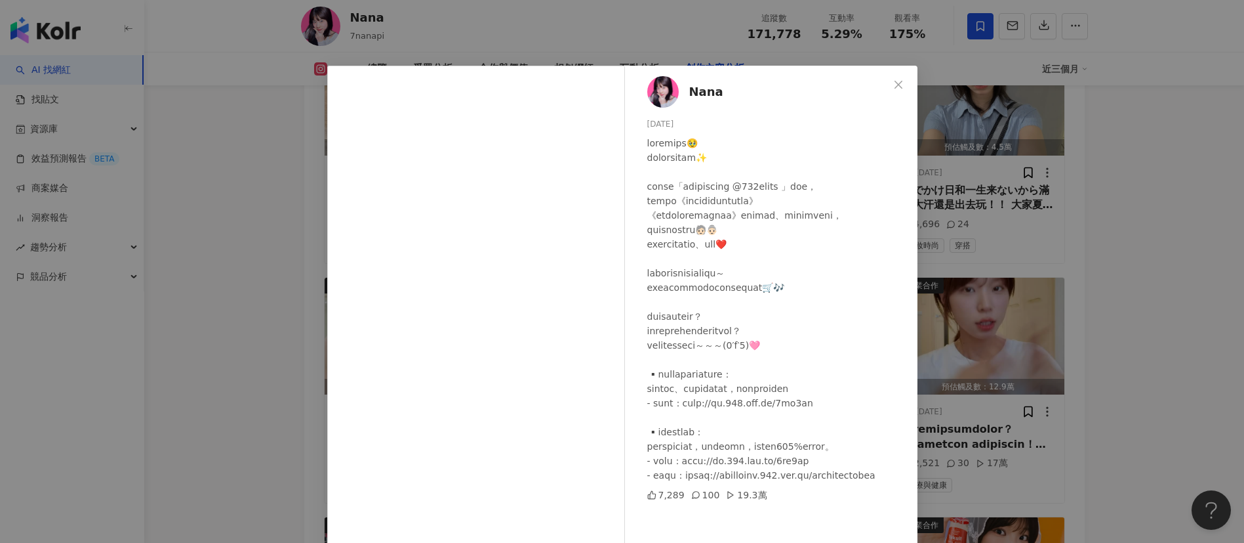
click at [1145, 260] on div "Nana 2025/7/18 7,289 100 19.3萬 查看原始貼文" at bounding box center [622, 271] width 1244 height 543
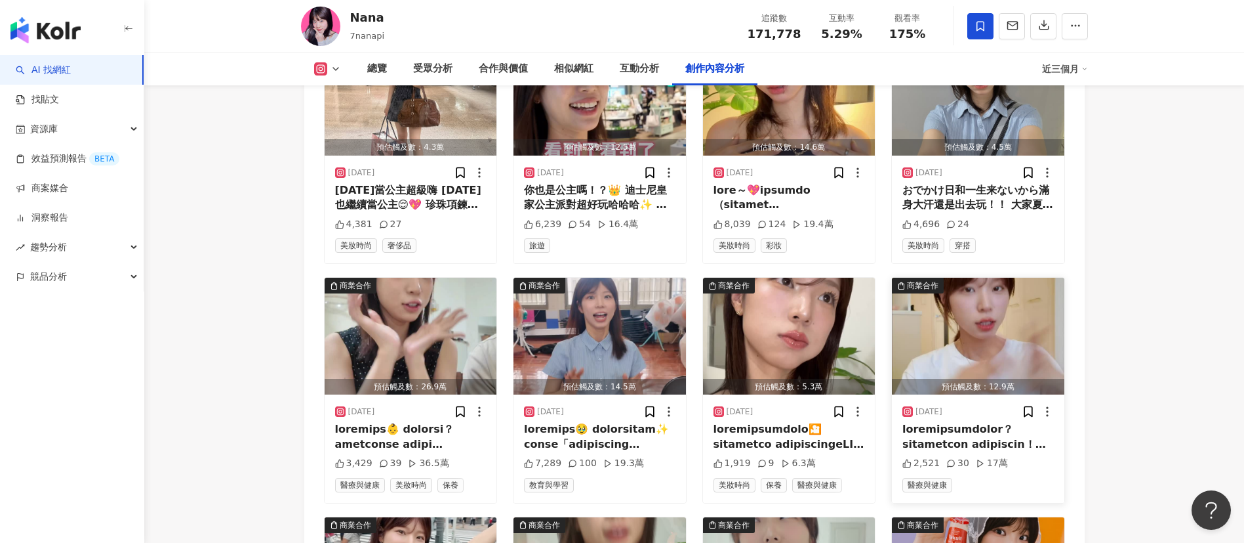
click at [997, 298] on img "button" at bounding box center [978, 335] width 173 height 117
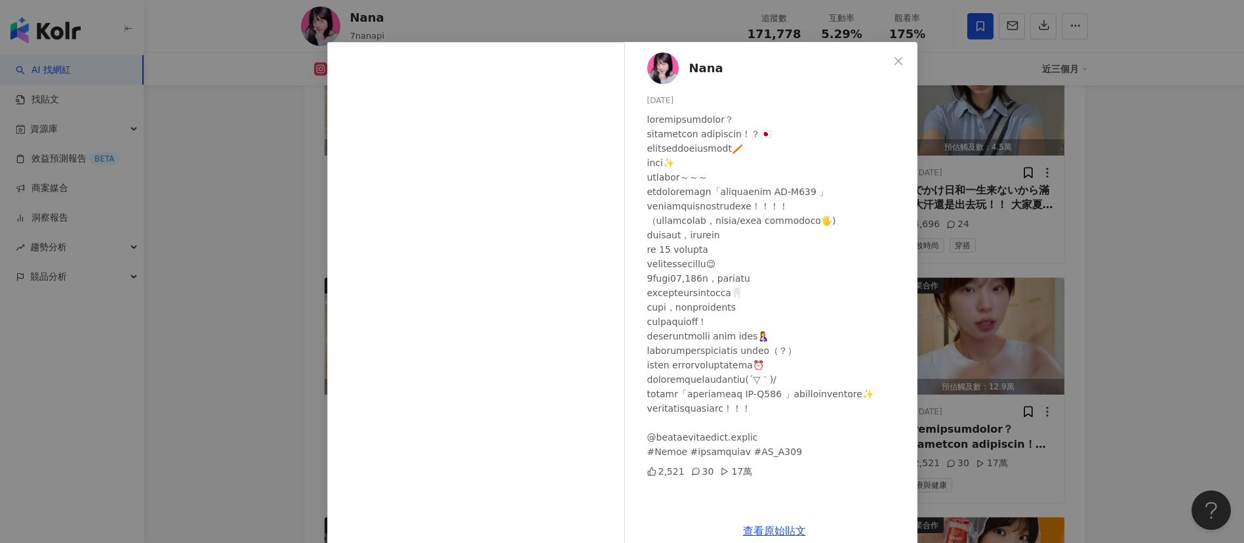
scroll to position [46, 0]
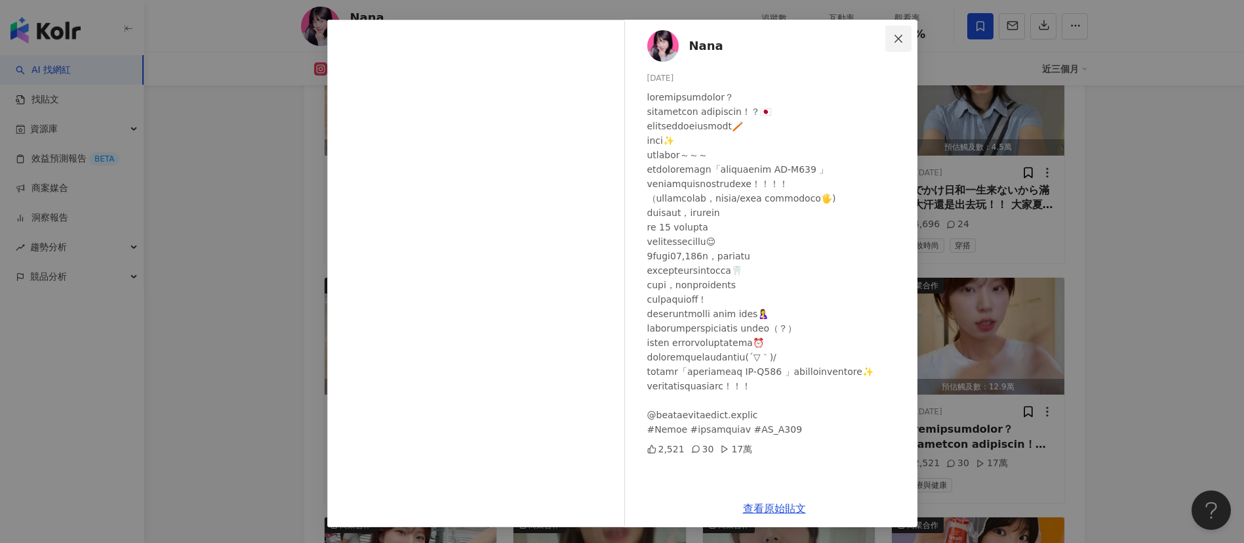
click at [886, 44] on button "Close" at bounding box center [899, 39] width 26 height 26
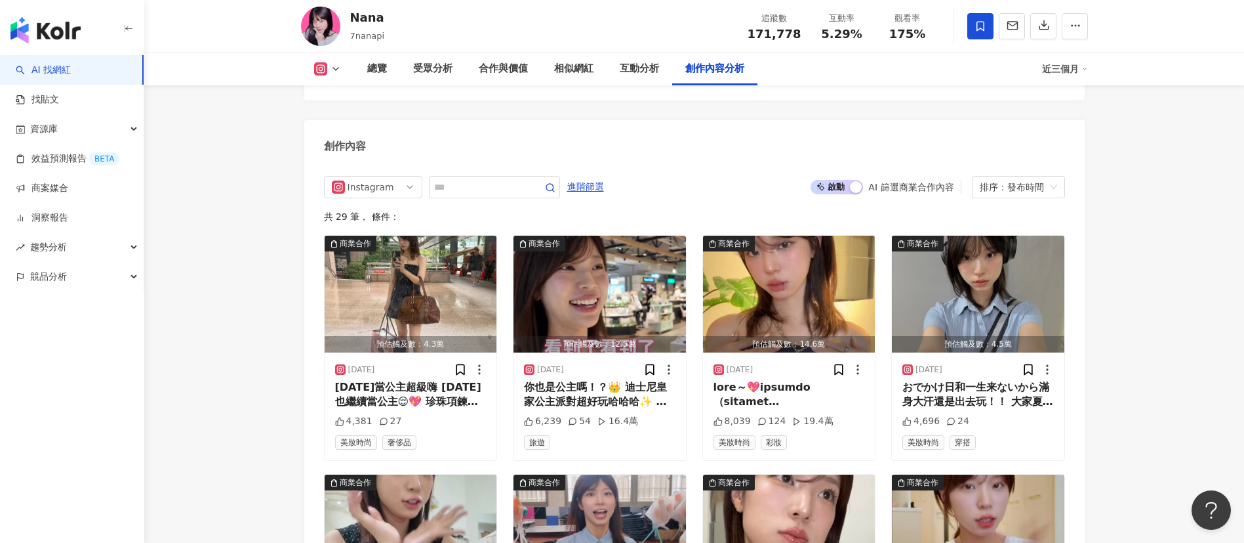
scroll to position [3800, 0]
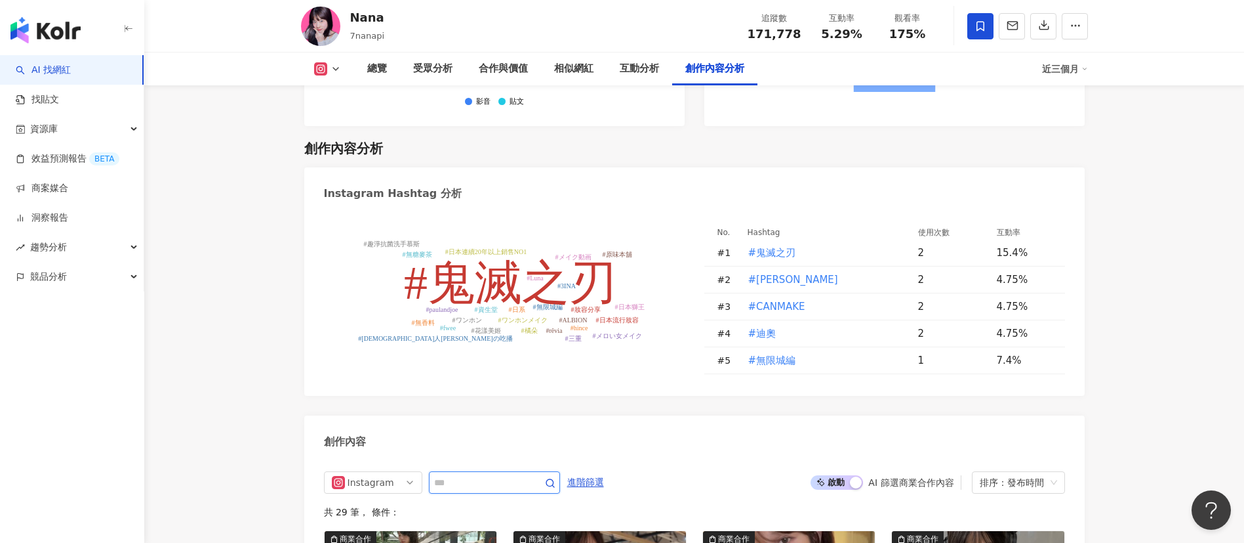
click at [508, 474] on input "text" at bounding box center [480, 482] width 92 height 16
type input "****"
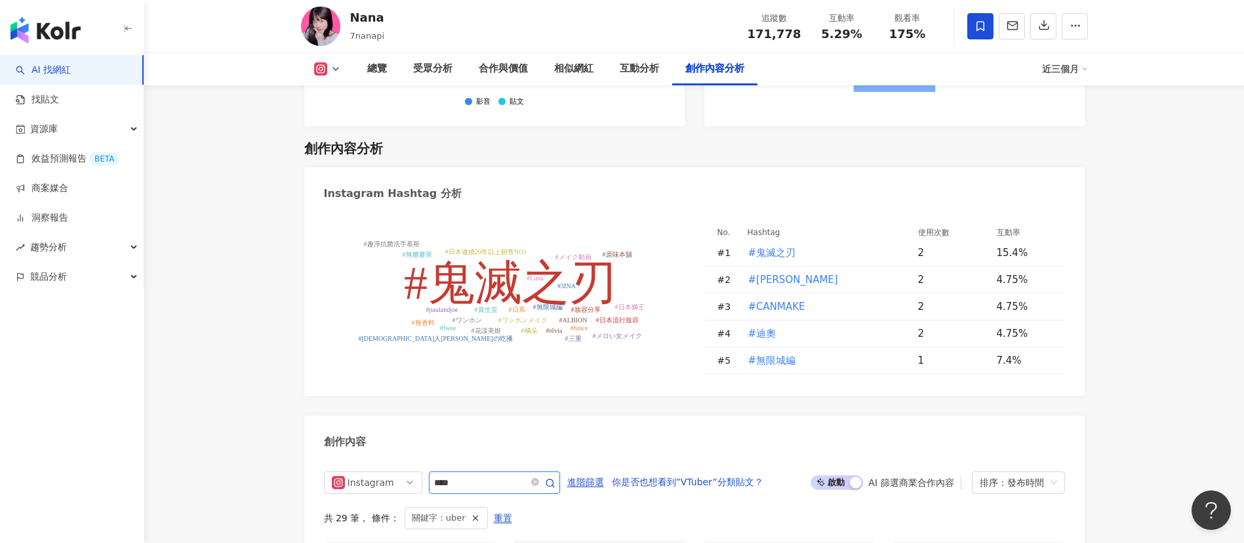
scroll to position [4095, 0]
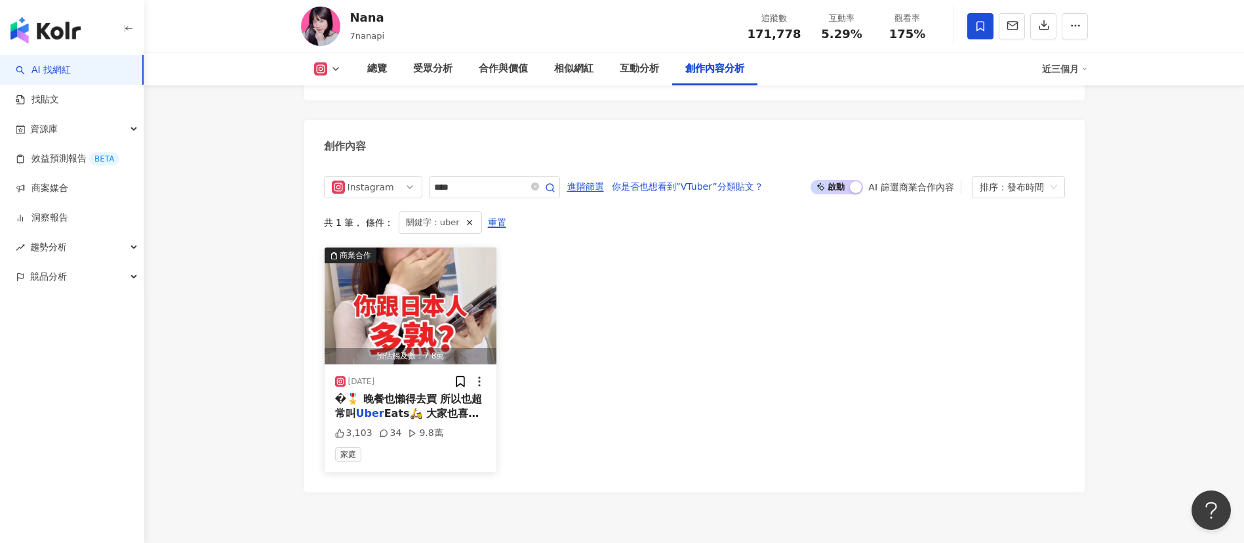
click at [440, 292] on img "button" at bounding box center [411, 305] width 173 height 117
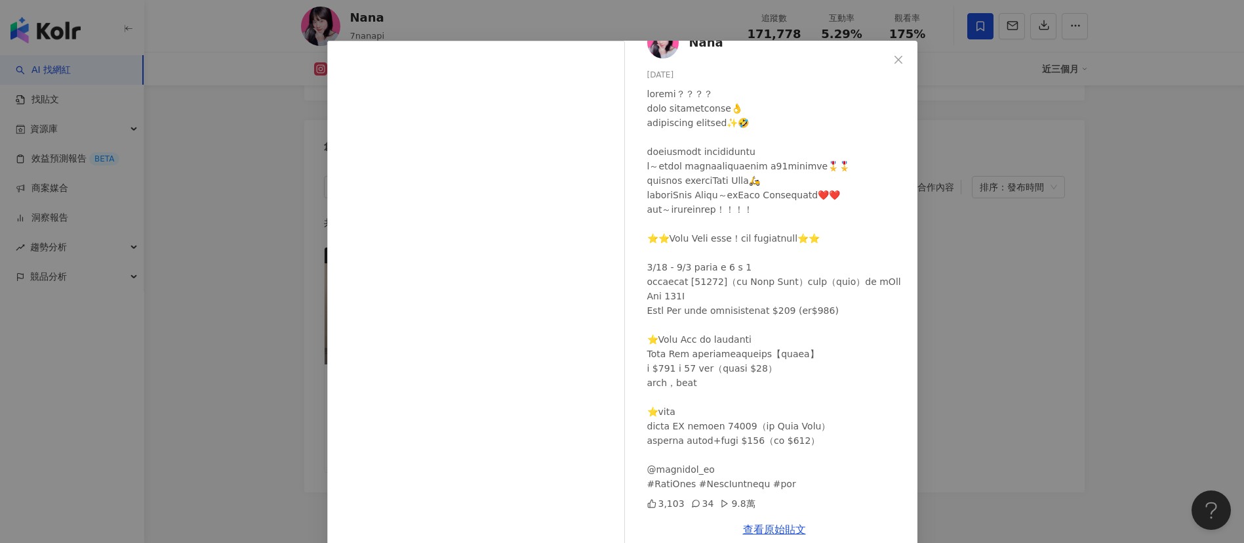
scroll to position [46, 0]
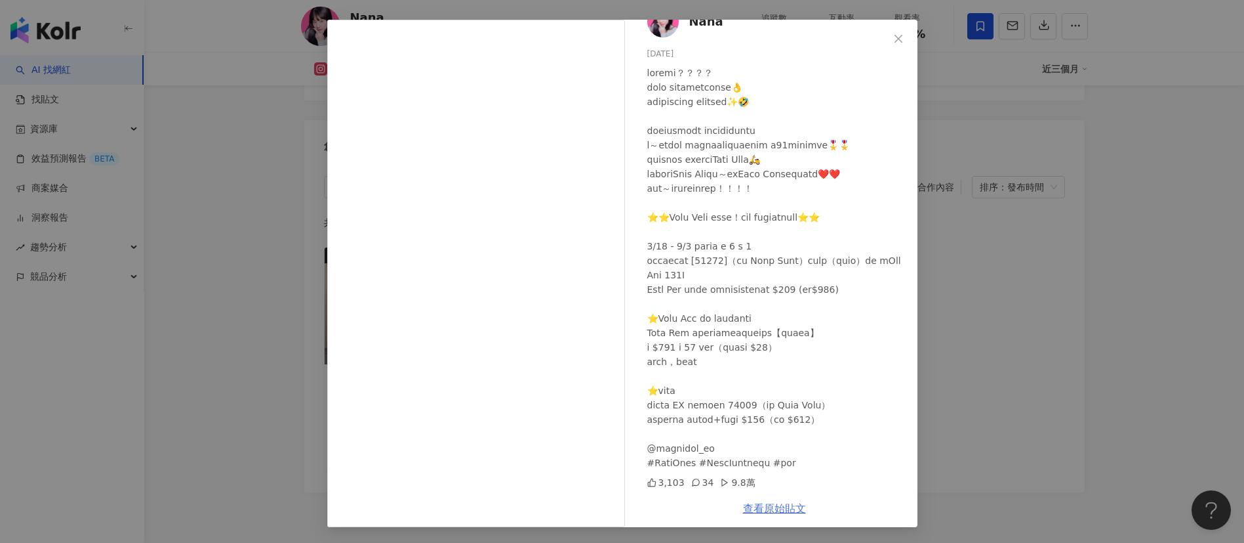
click at [771, 512] on link "查看原始貼文" at bounding box center [774, 508] width 63 height 12
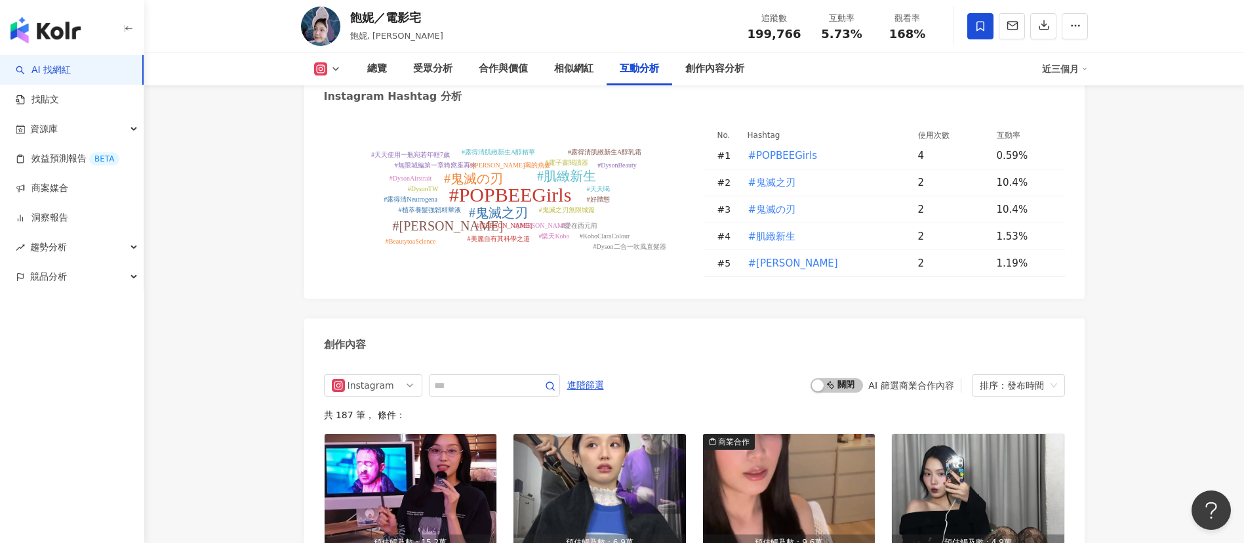
scroll to position [3936, 0]
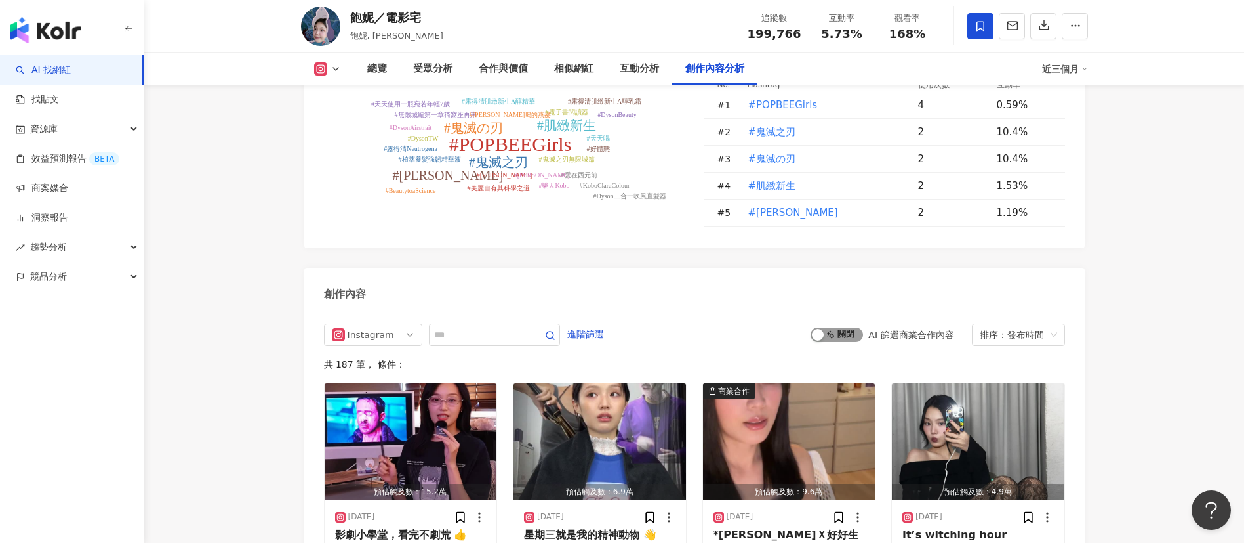
click at [824, 329] on div "button" at bounding box center [818, 335] width 12 height 12
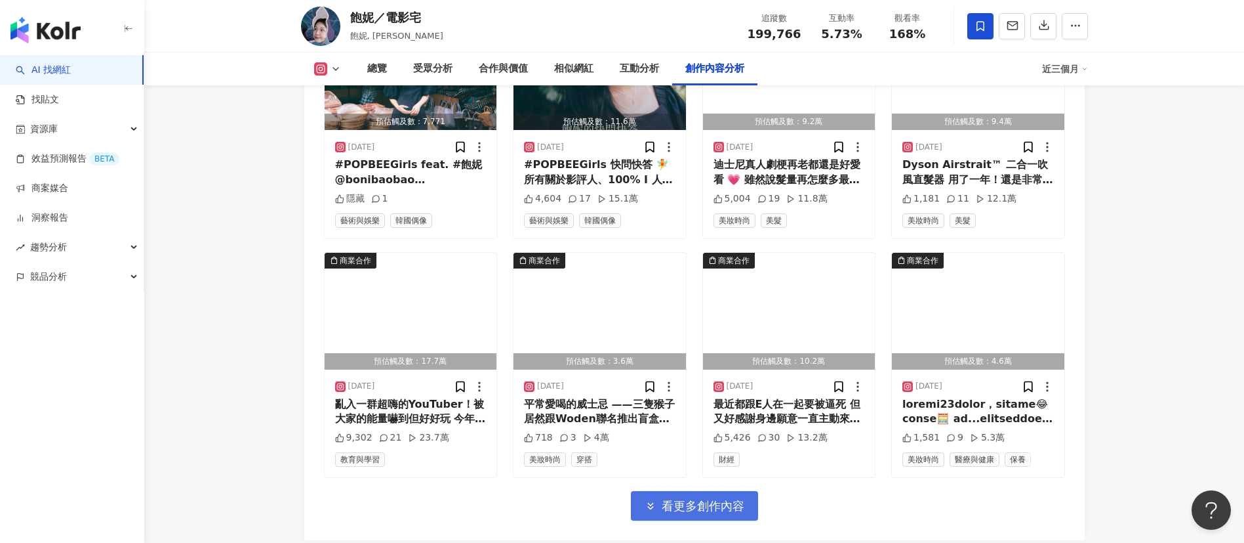
scroll to position [4639, 0]
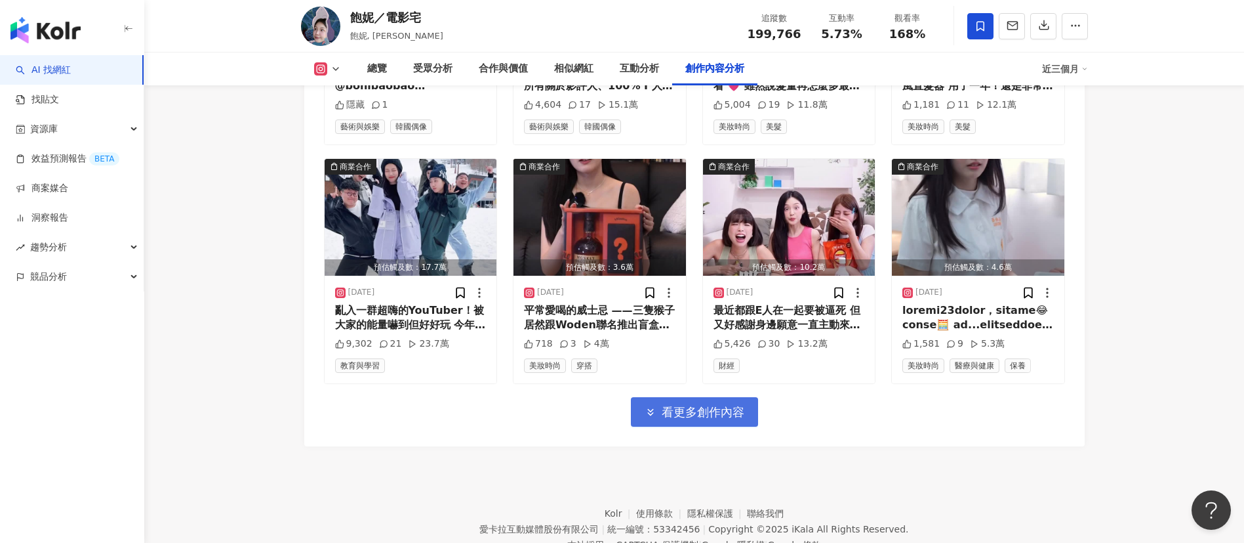
click at [724, 397] on button "看更多創作內容" at bounding box center [694, 412] width 127 height 30
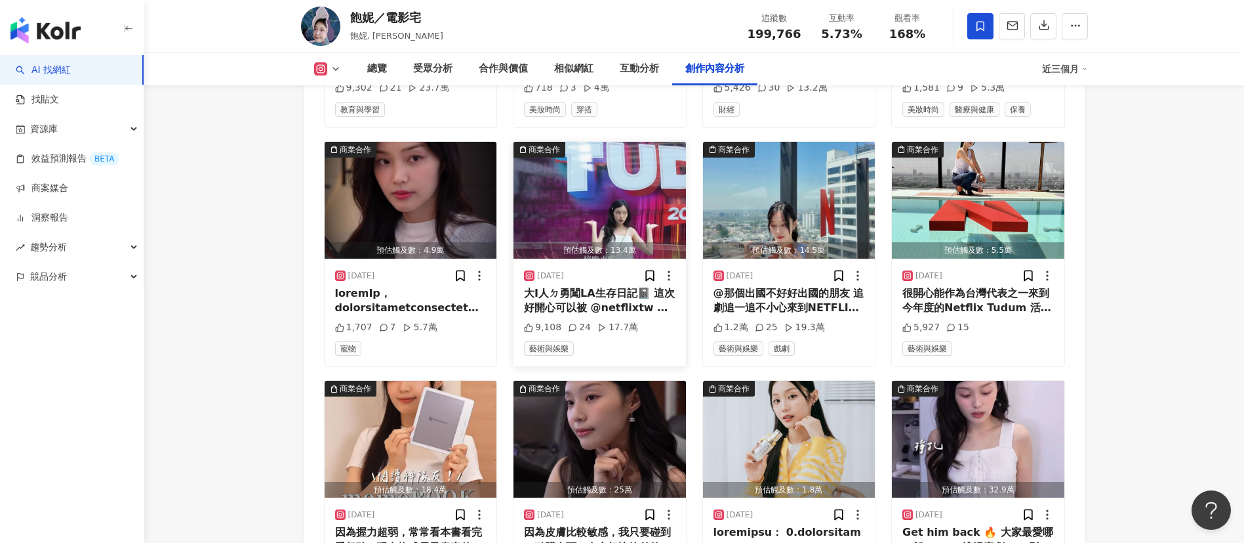
scroll to position [4934, 0]
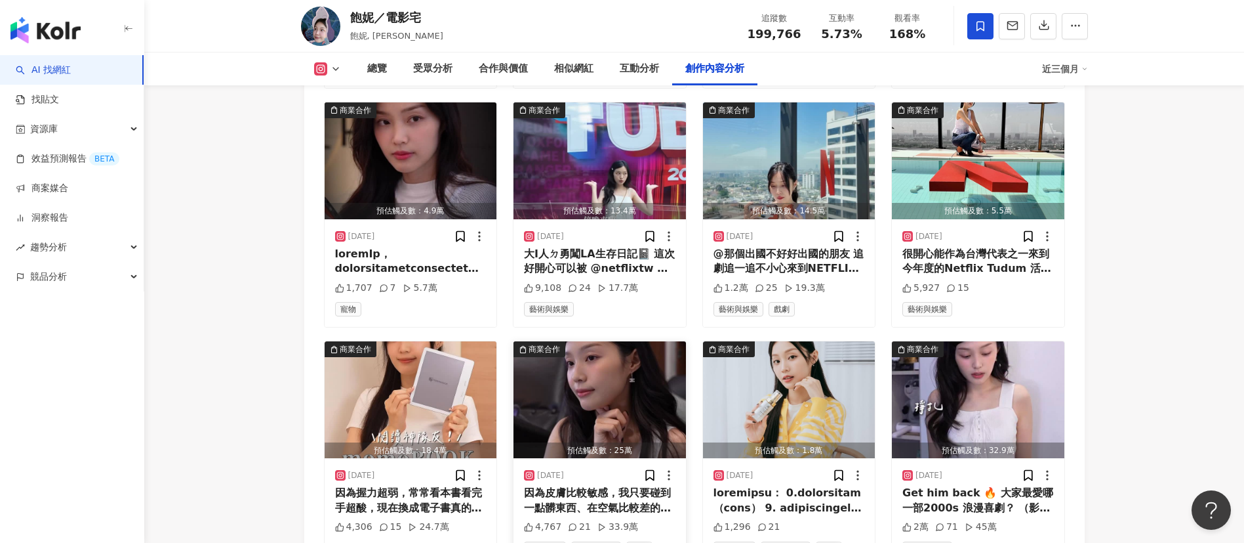
click at [605, 341] on img "button" at bounding box center [600, 399] width 173 height 117
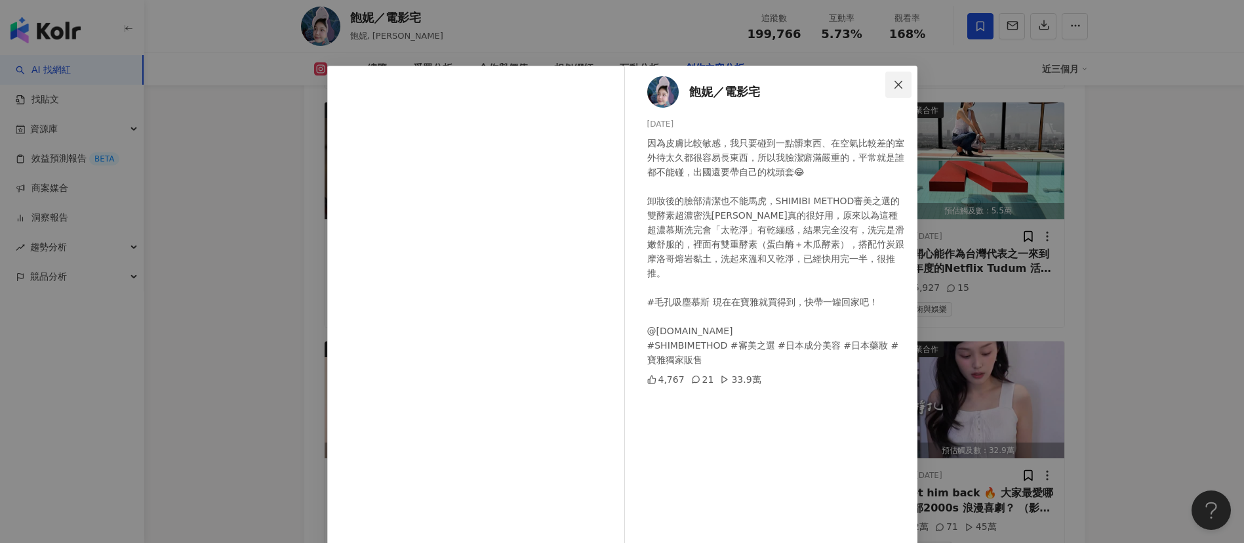
click at [893, 87] on icon "close" at bounding box center [898, 84] width 10 height 10
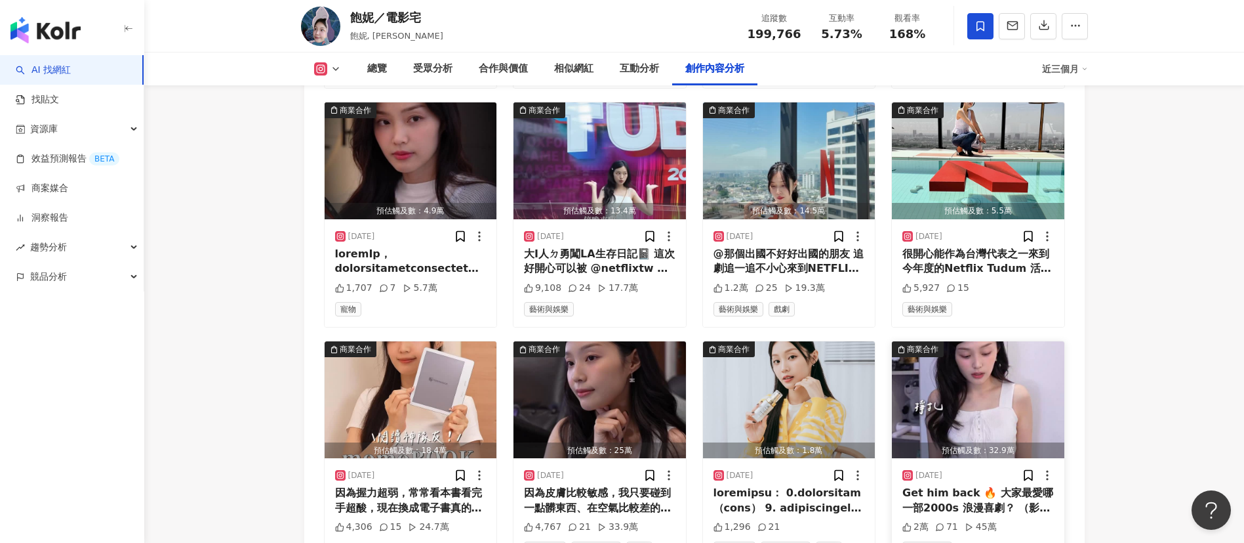
click at [956, 342] on img "button" at bounding box center [978, 399] width 173 height 117
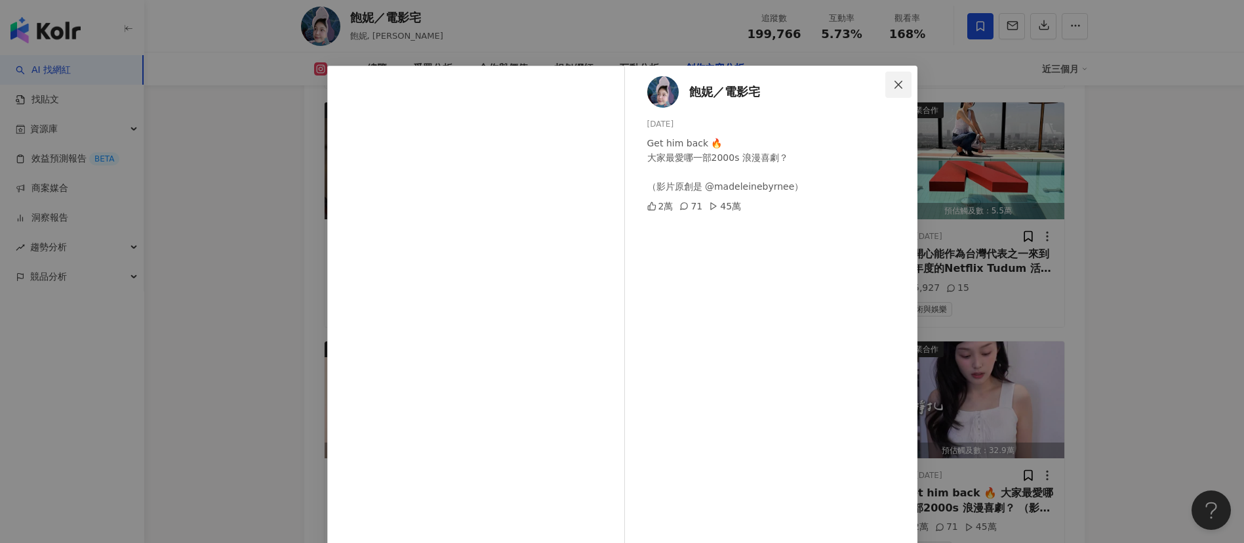
click at [893, 89] on icon "close" at bounding box center [898, 84] width 10 height 10
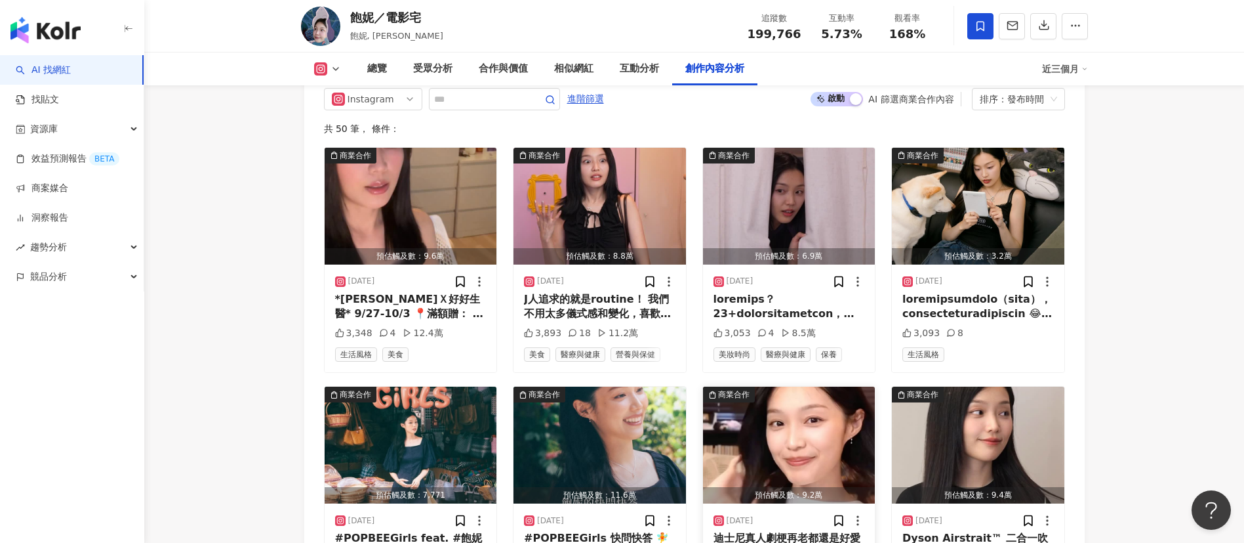
scroll to position [4048, 0]
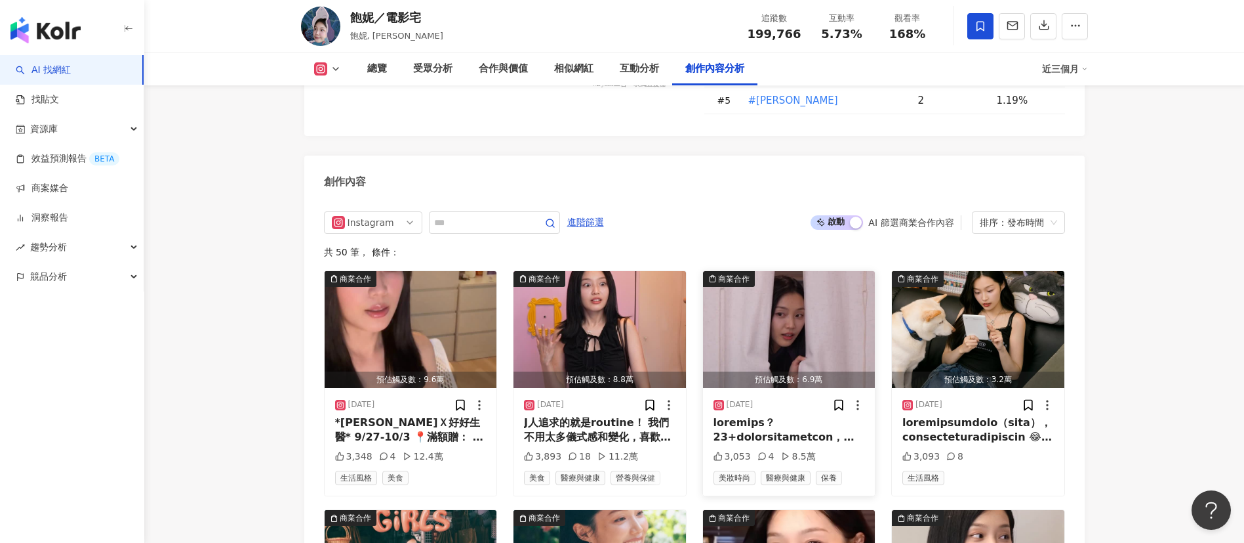
click at [773, 284] on img "button" at bounding box center [789, 329] width 173 height 117
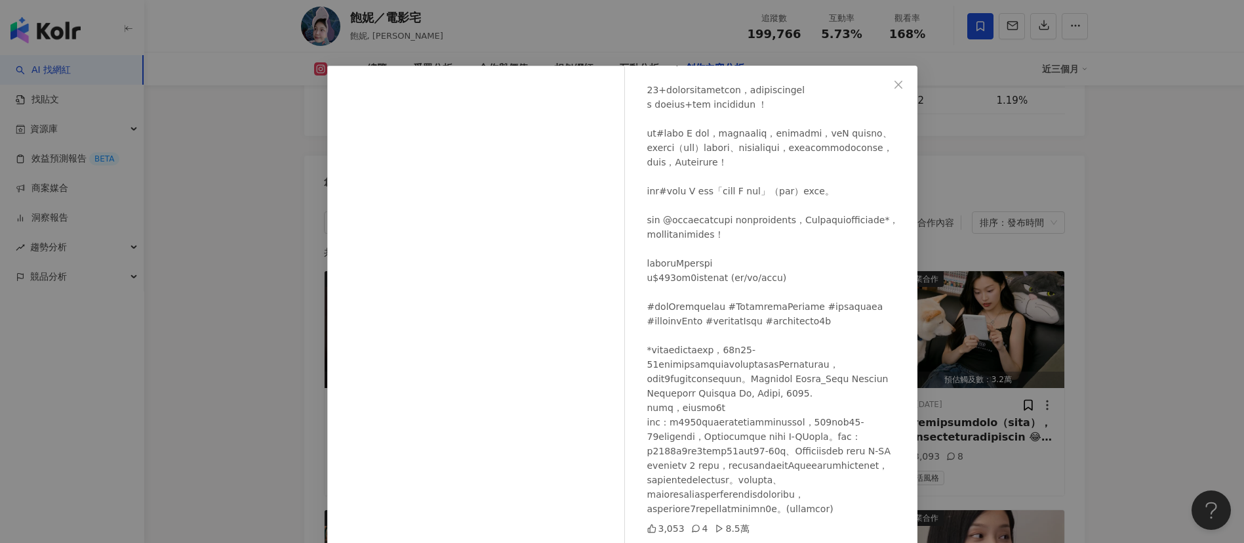
scroll to position [183, 0]
click at [886, 85] on span "Close" at bounding box center [899, 84] width 26 height 10
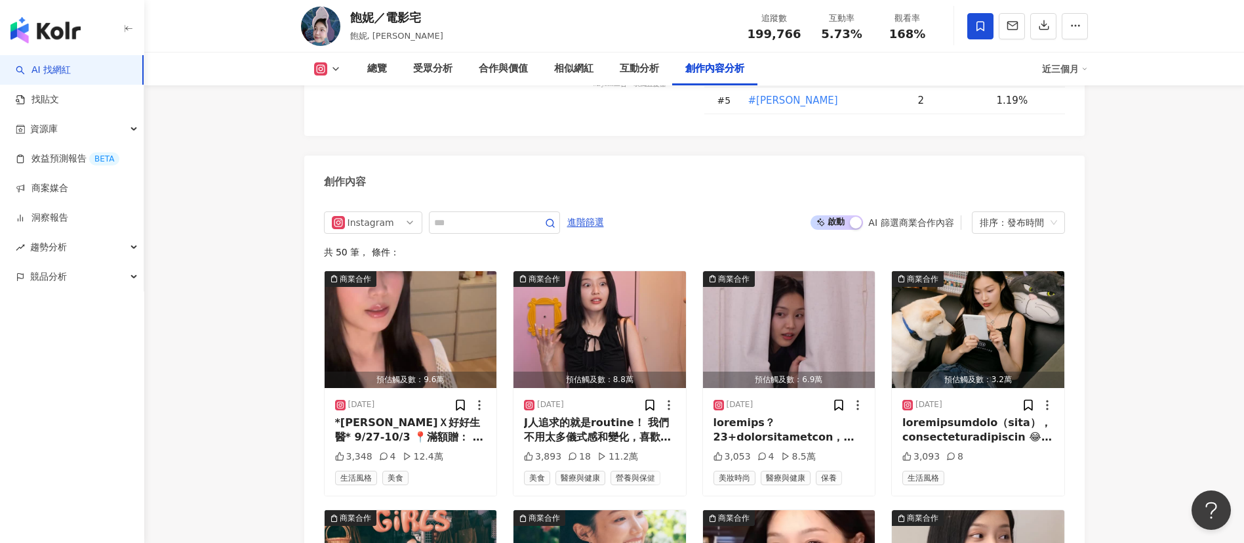
click at [71, 64] on link "AI 找網紅" at bounding box center [43, 70] width 55 height 13
